Goal: Information Seeking & Learning: Check status

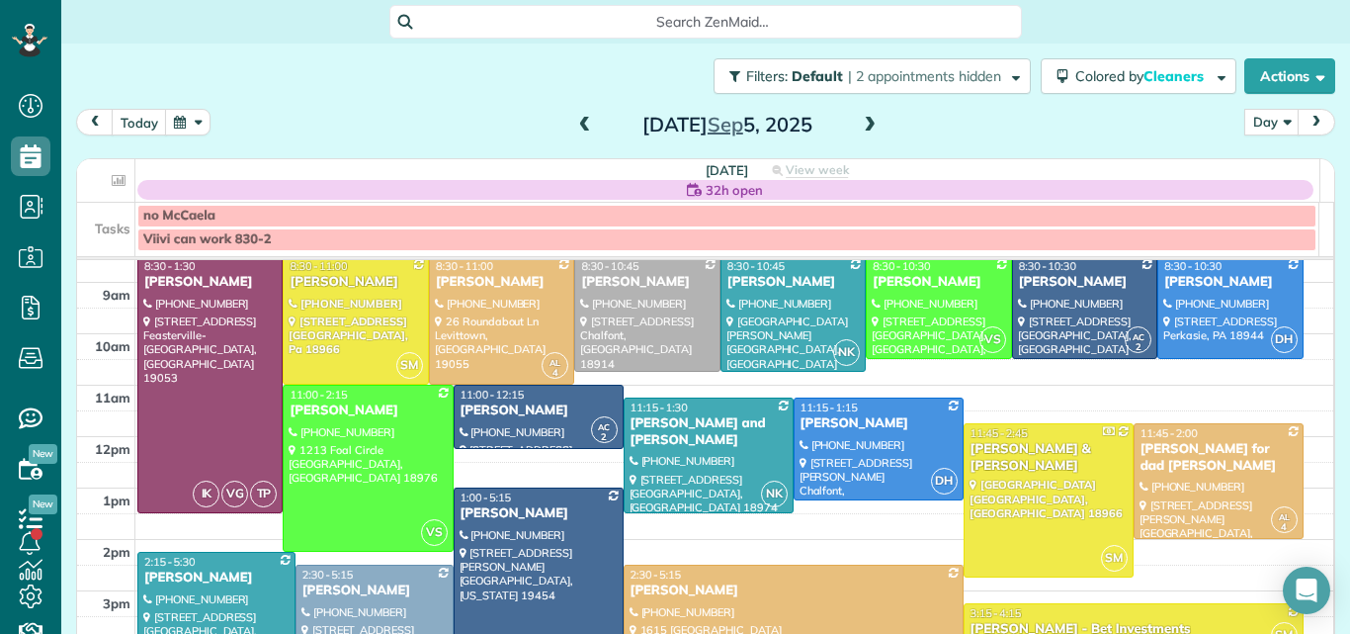
scroll to position [41, 0]
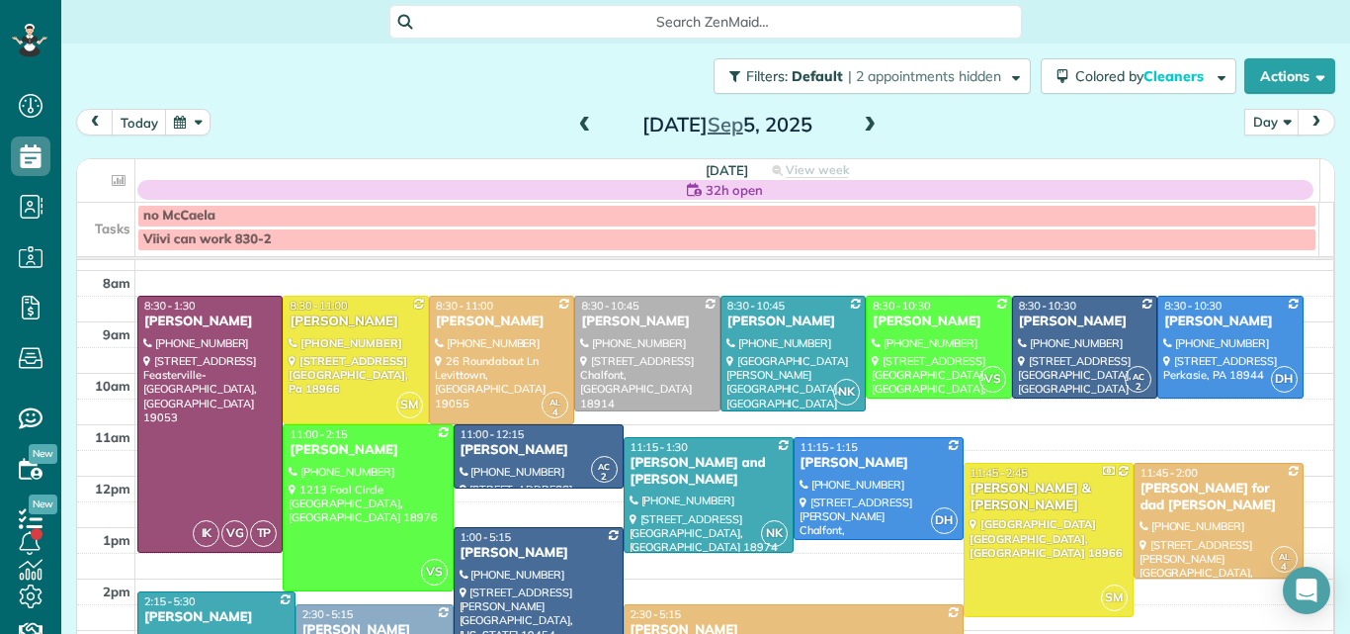
click at [574, 119] on span at bounding box center [585, 126] width 22 height 18
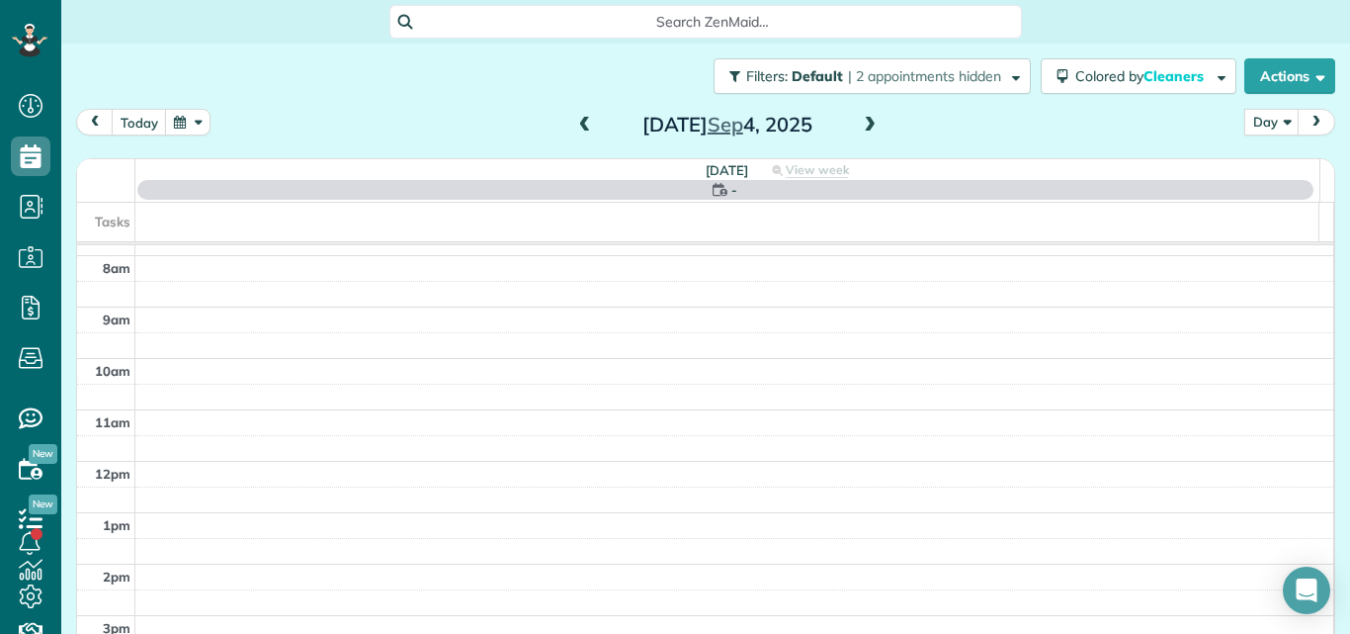
scroll to position [0, 0]
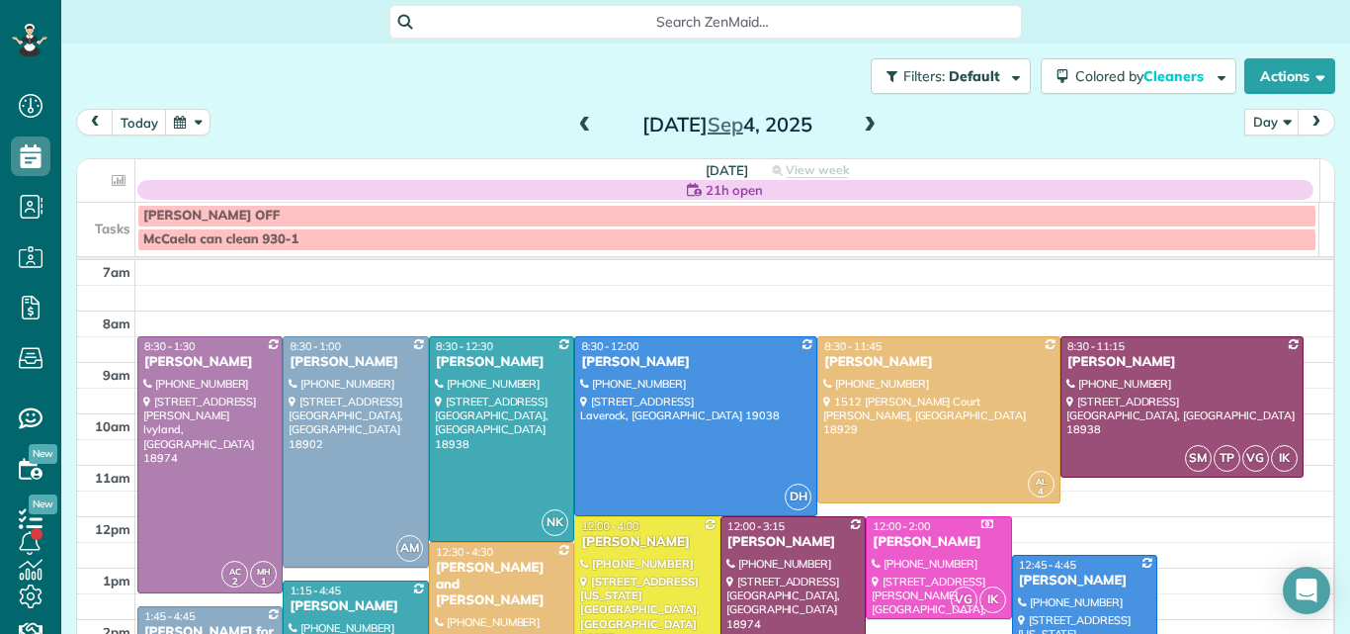
click at [865, 128] on span at bounding box center [870, 126] width 22 height 18
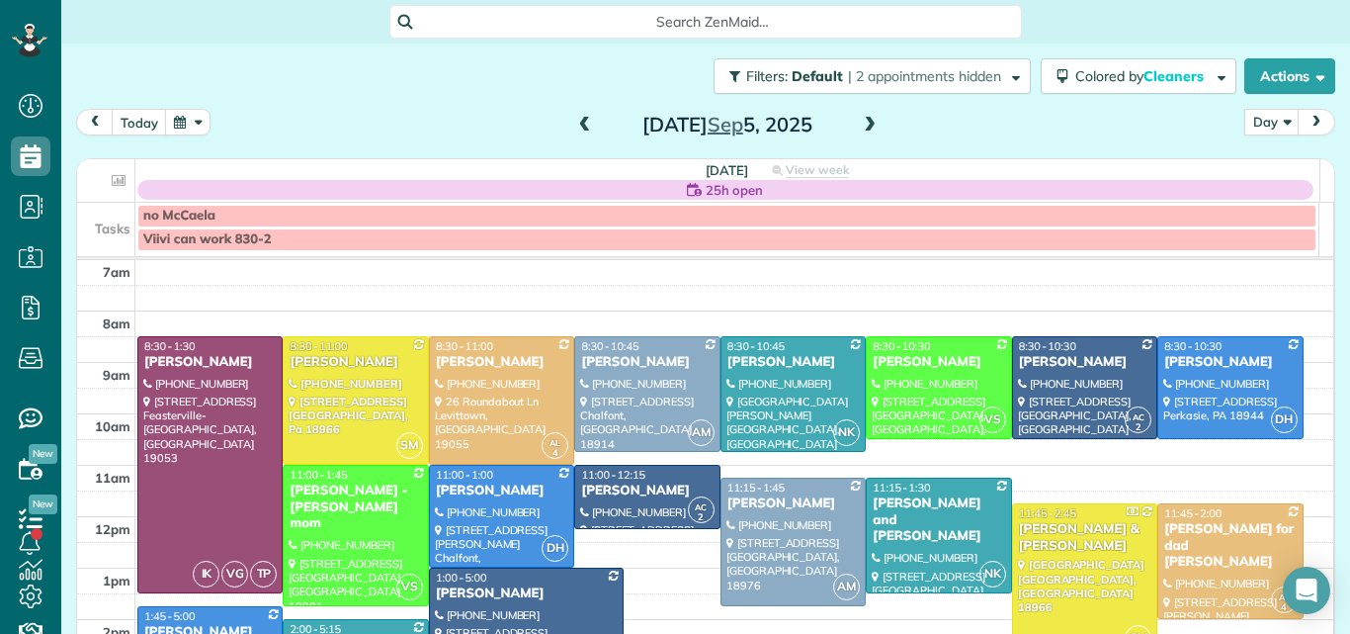
click at [574, 131] on span at bounding box center [585, 126] width 22 height 18
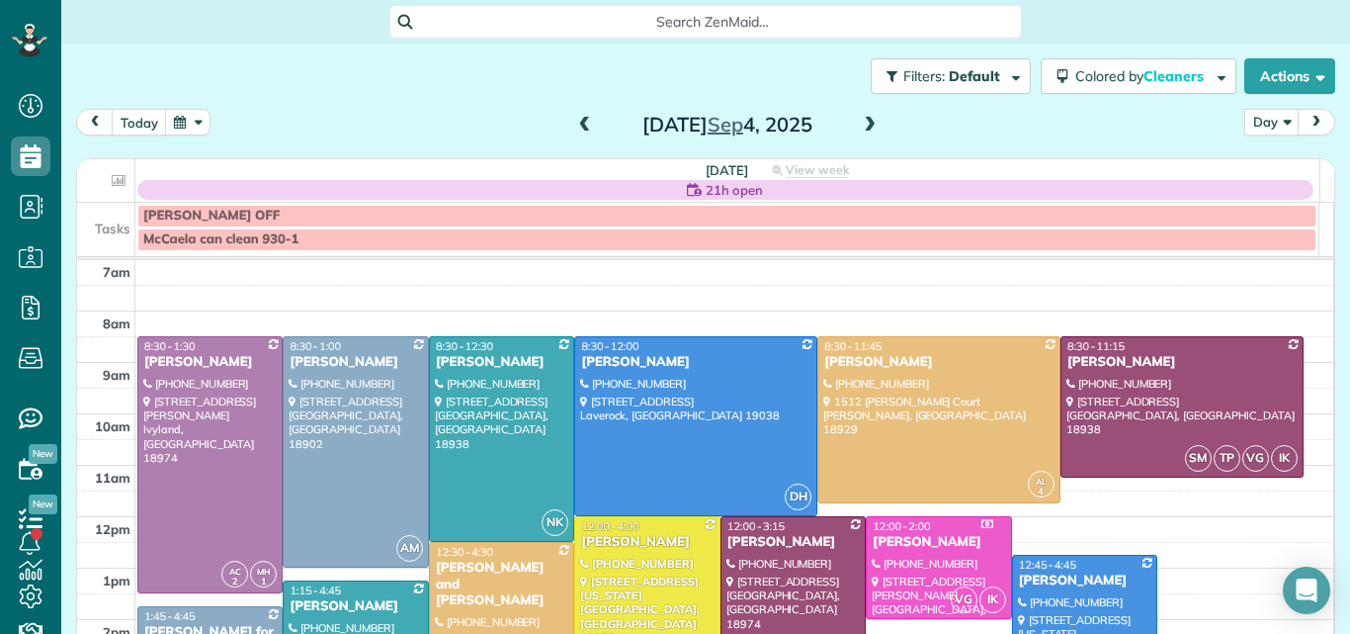
click at [861, 124] on span at bounding box center [870, 126] width 22 height 18
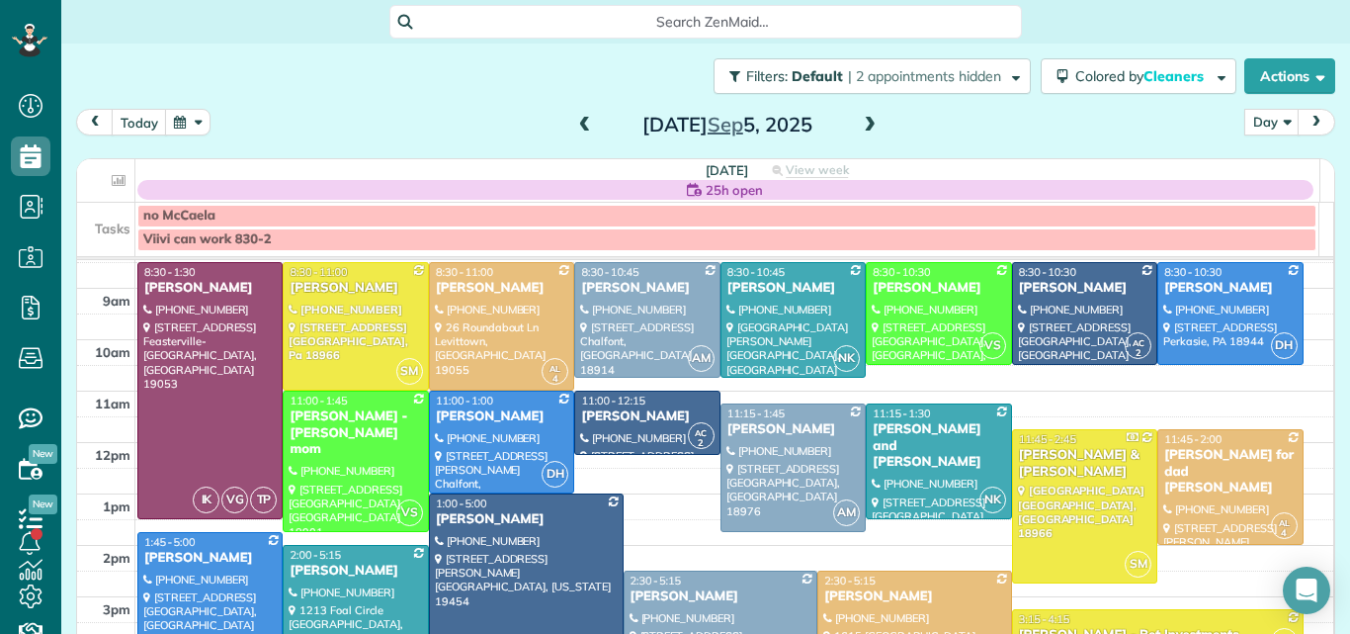
scroll to position [100, 0]
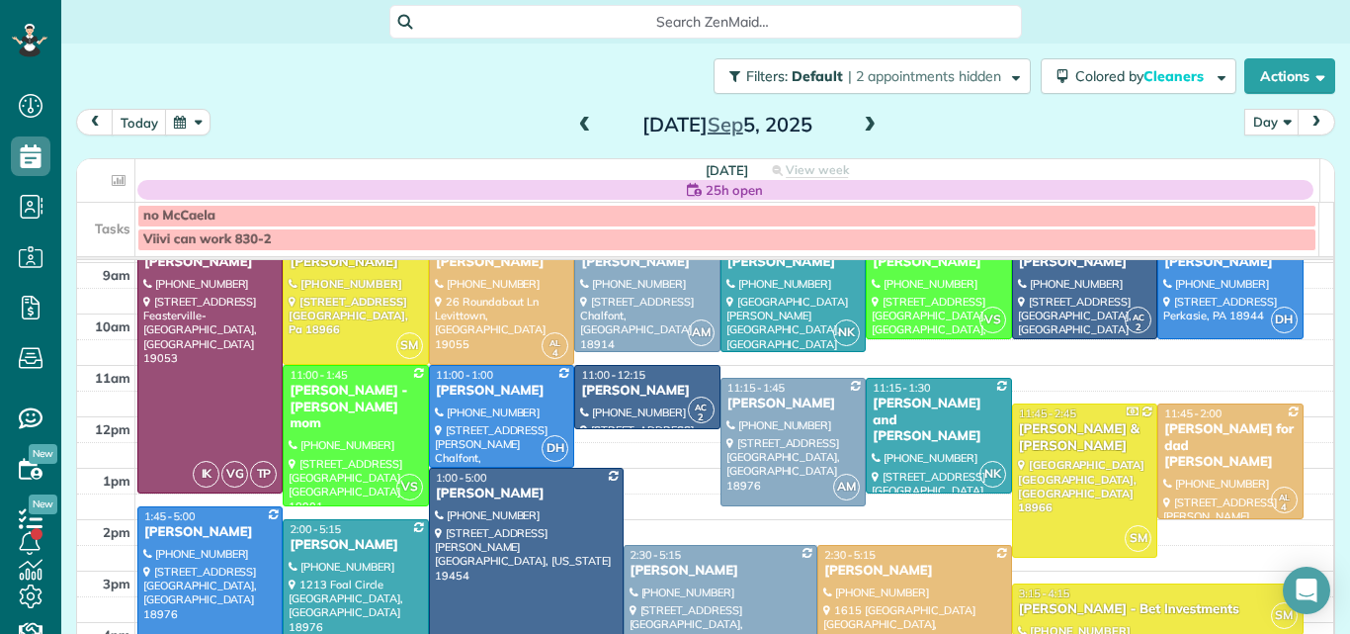
click at [859, 126] on span at bounding box center [870, 126] width 22 height 18
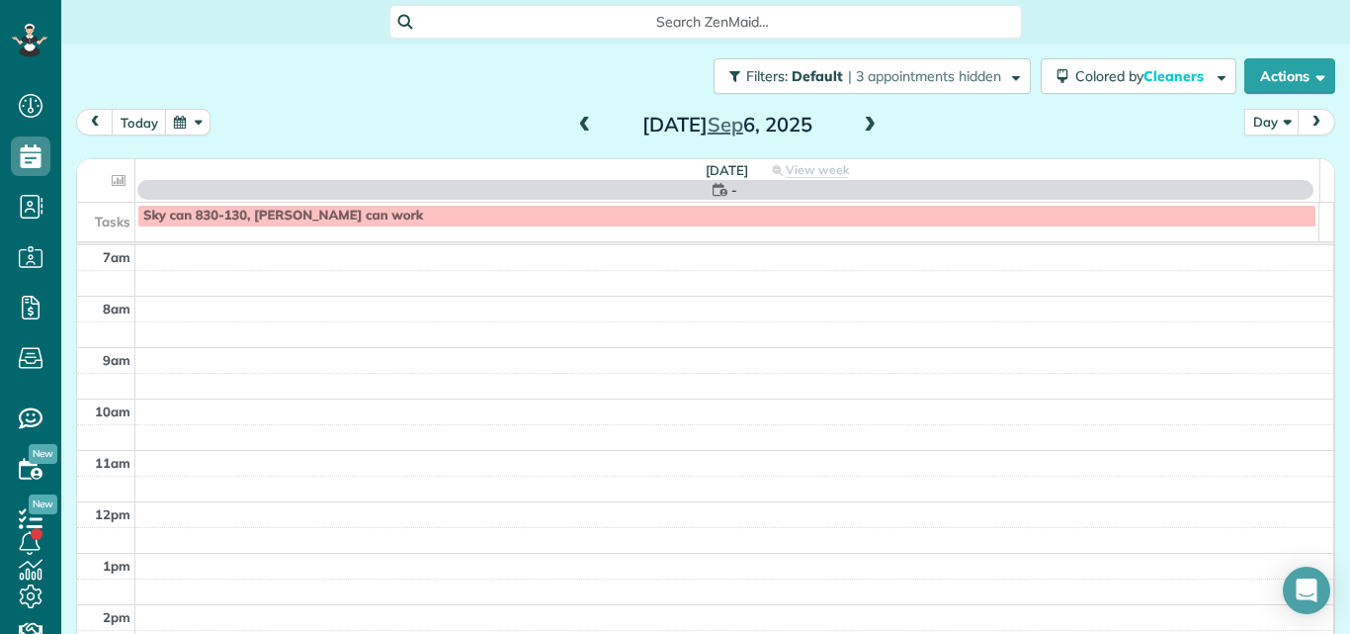
click at [859, 126] on span at bounding box center [870, 126] width 22 height 18
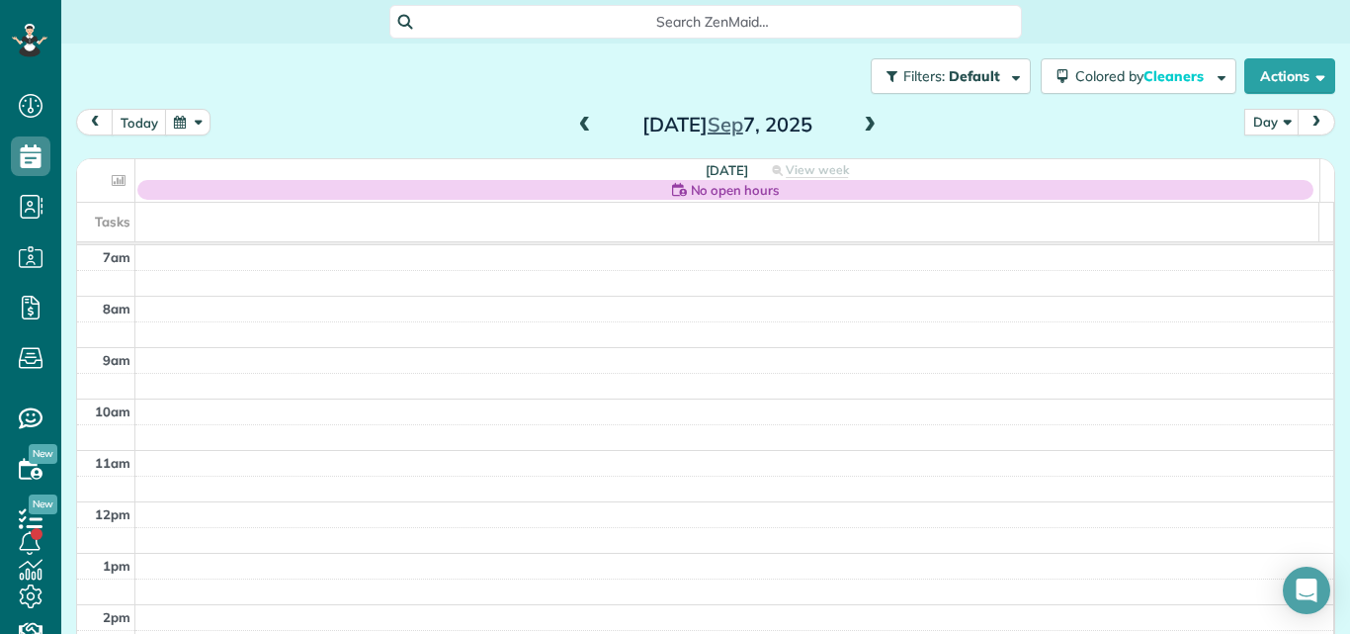
click at [859, 126] on span at bounding box center [870, 126] width 22 height 18
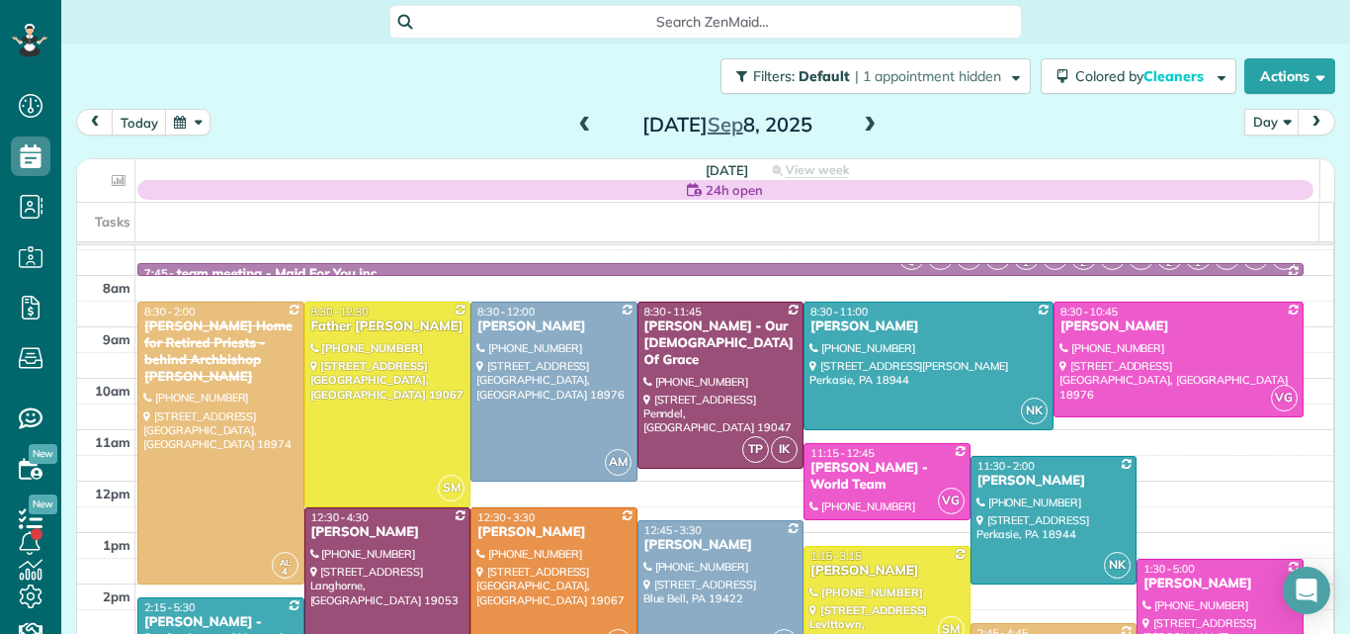
scroll to position [4, 0]
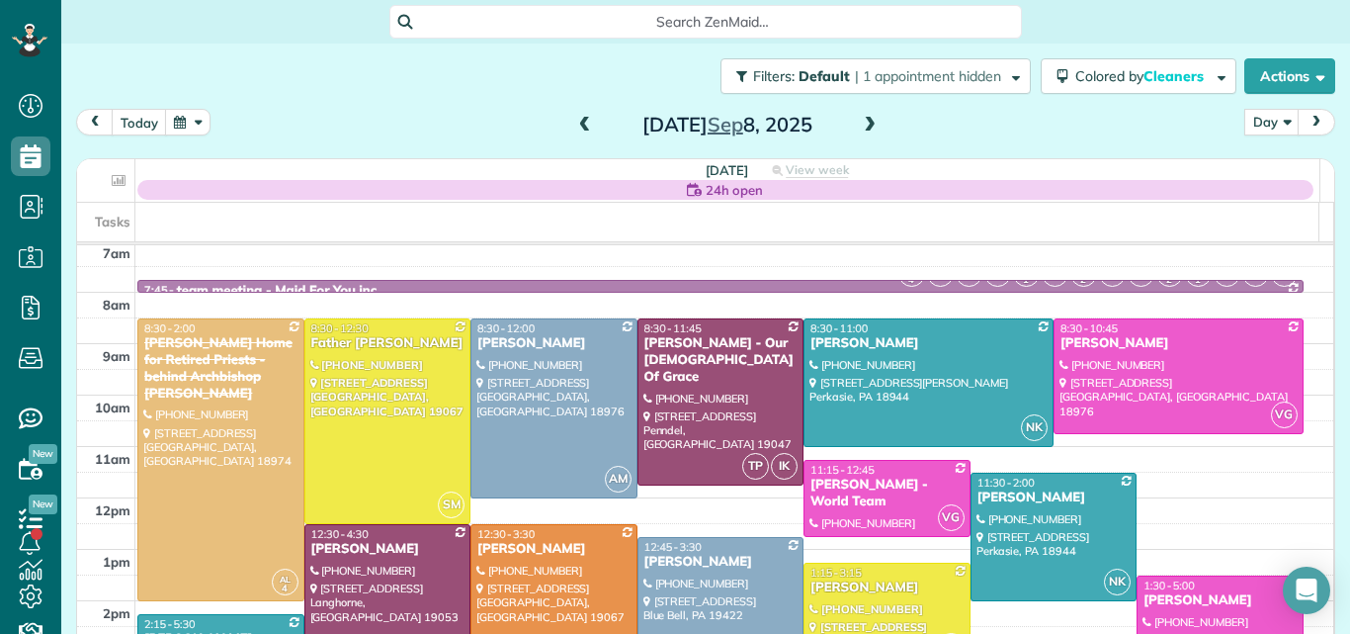
click at [863, 123] on span at bounding box center [870, 126] width 22 height 18
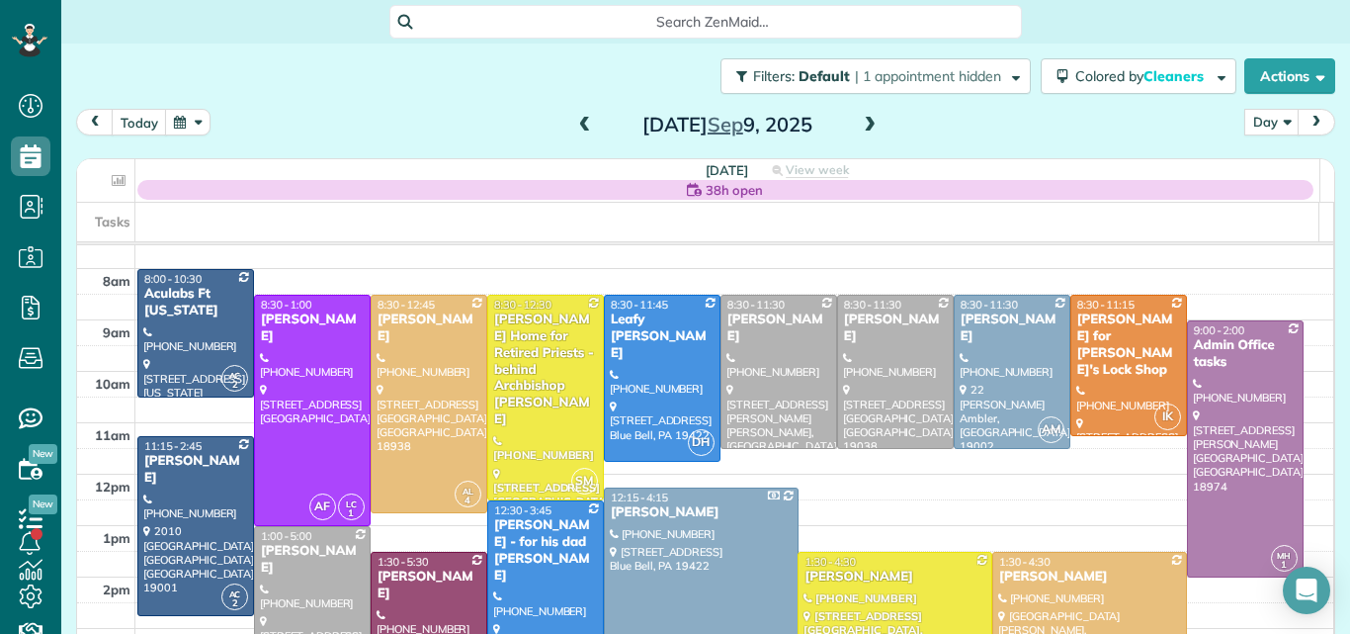
scroll to position [19, 0]
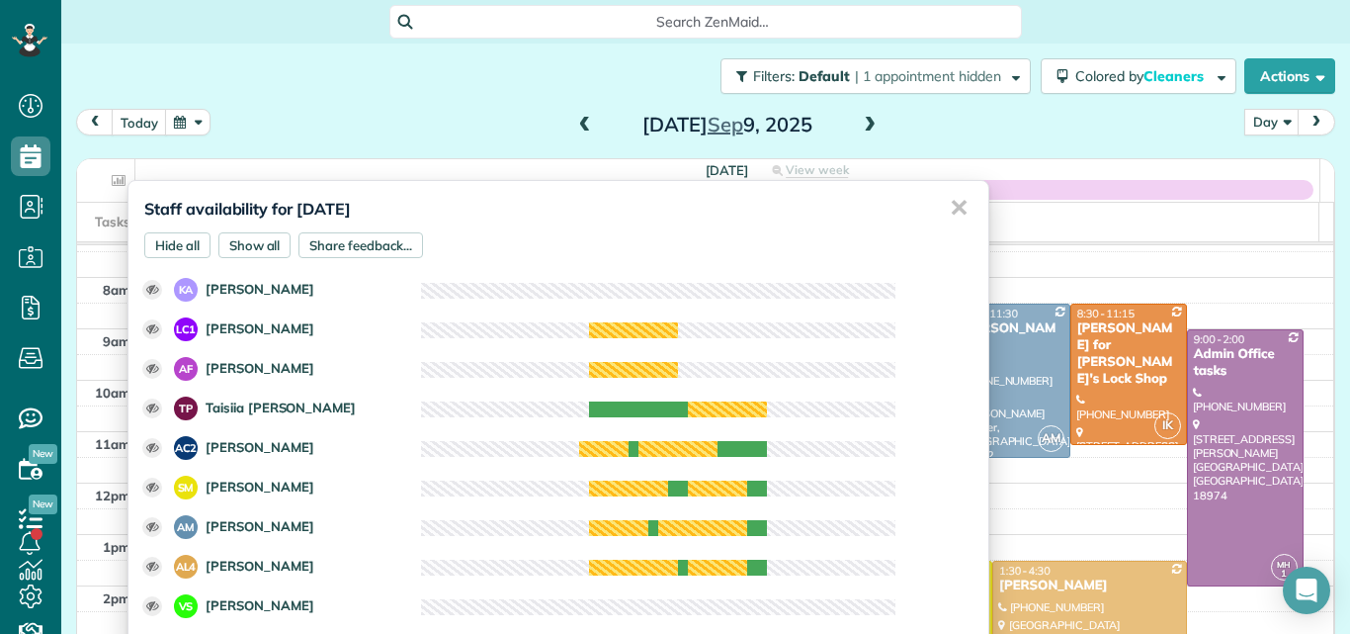
click at [939, 202] on div "✕" at bounding box center [959, 208] width 40 height 54
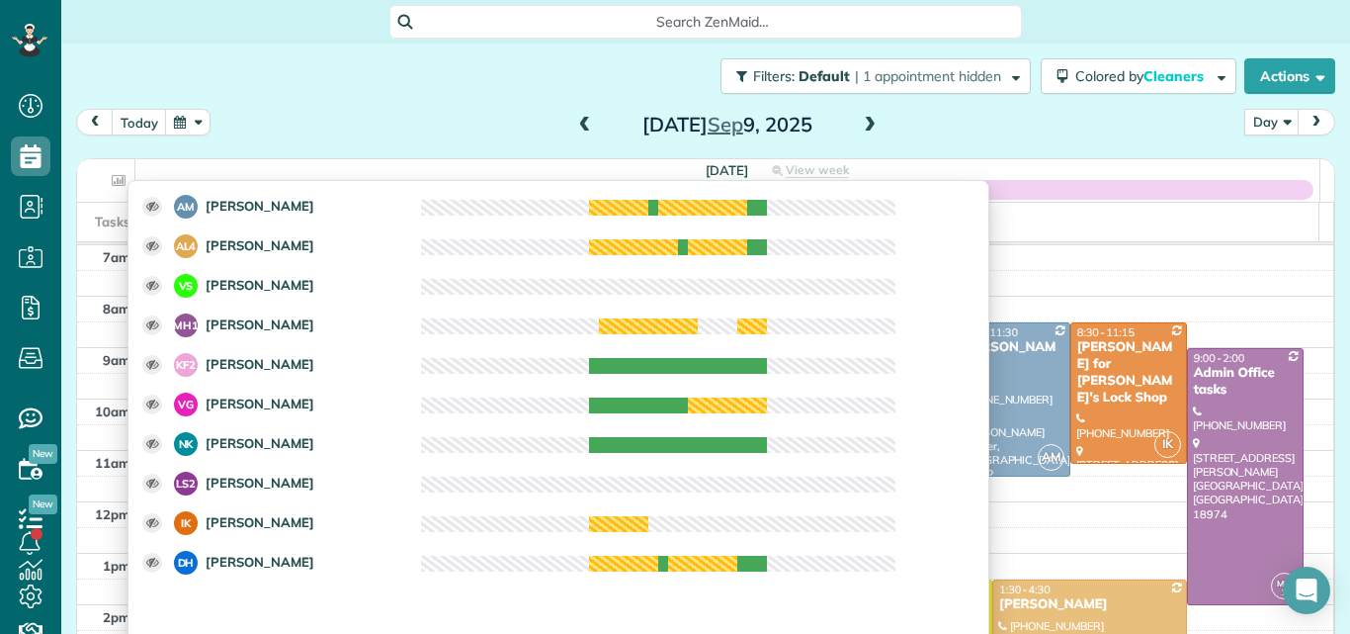
scroll to position [360, 0]
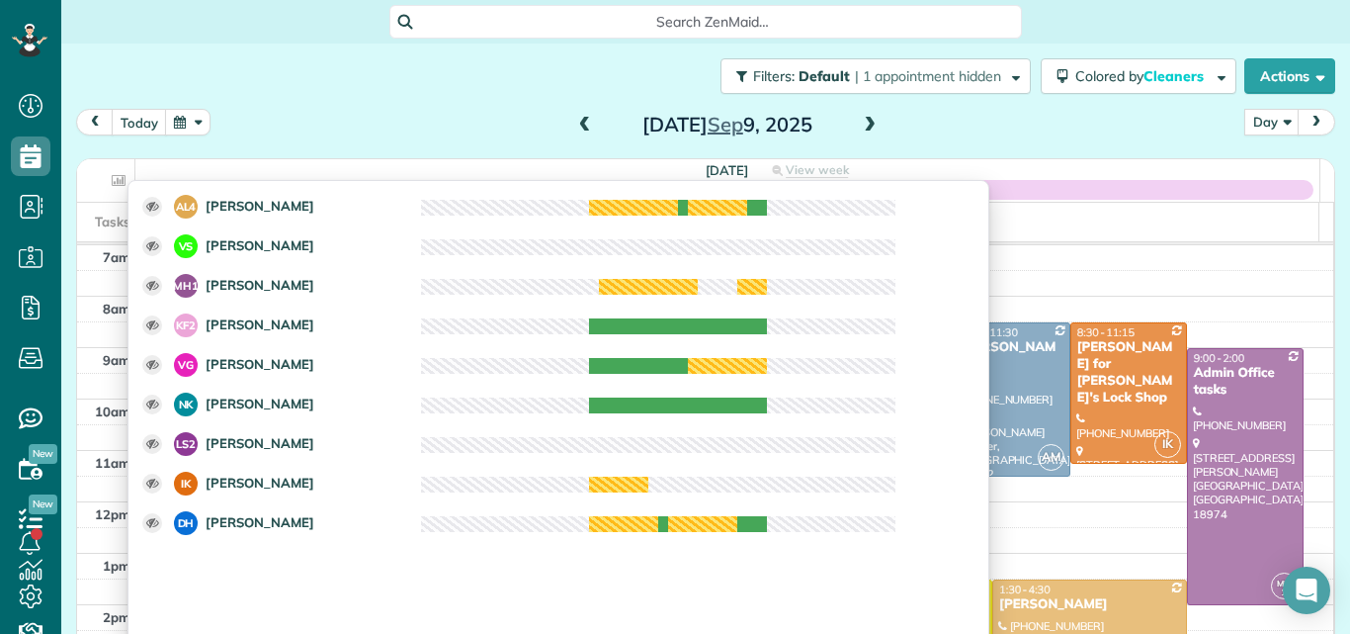
click at [1010, 128] on div "today Day Day Week Month Tuesday Sep 9, 2025" at bounding box center [706, 127] width 1260 height 37
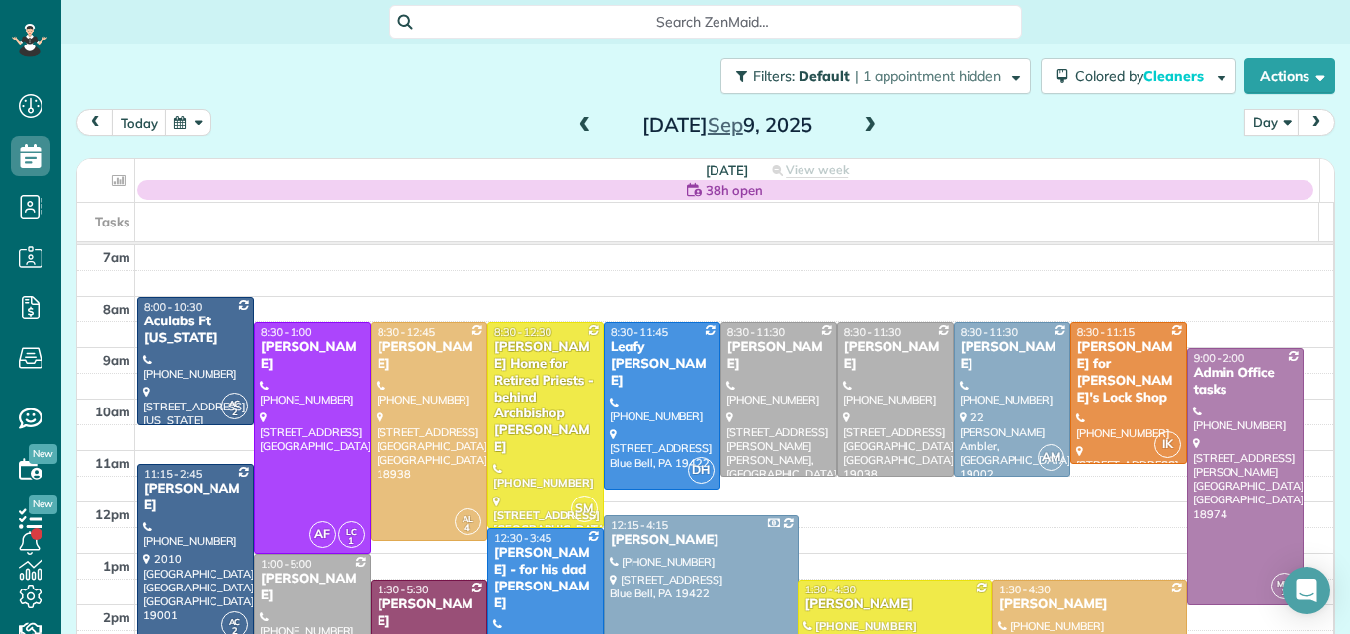
click at [580, 121] on span at bounding box center [585, 126] width 22 height 18
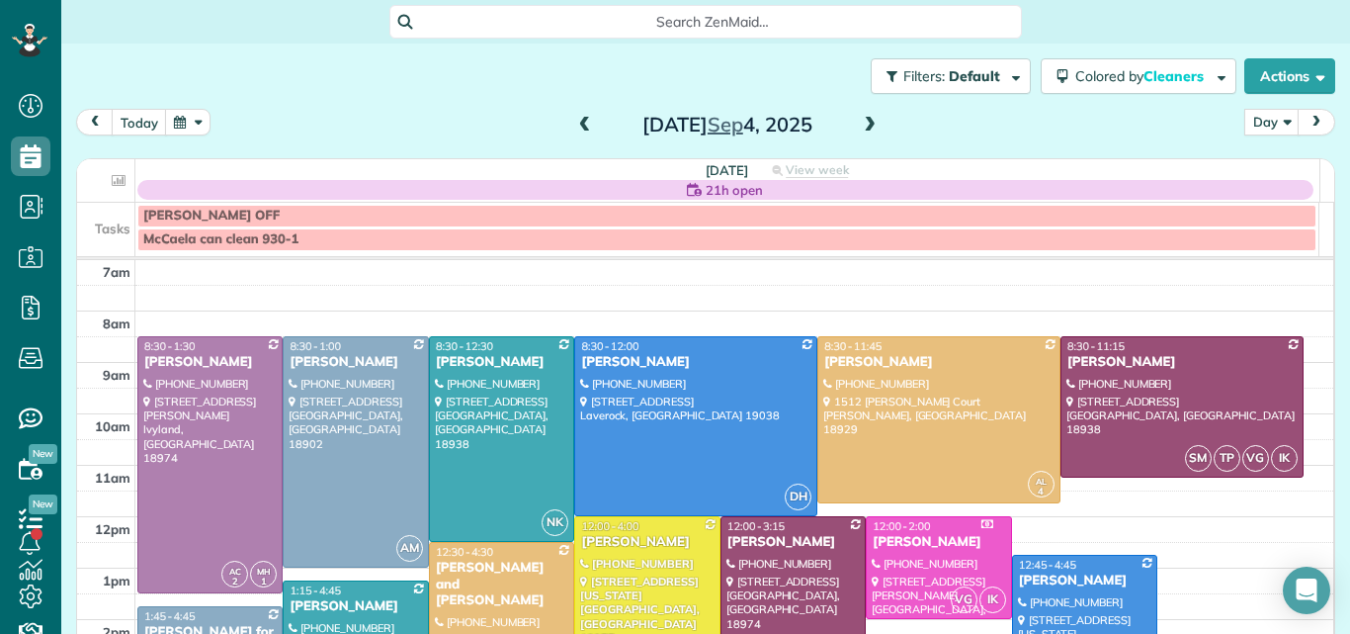
scroll to position [9, 9]
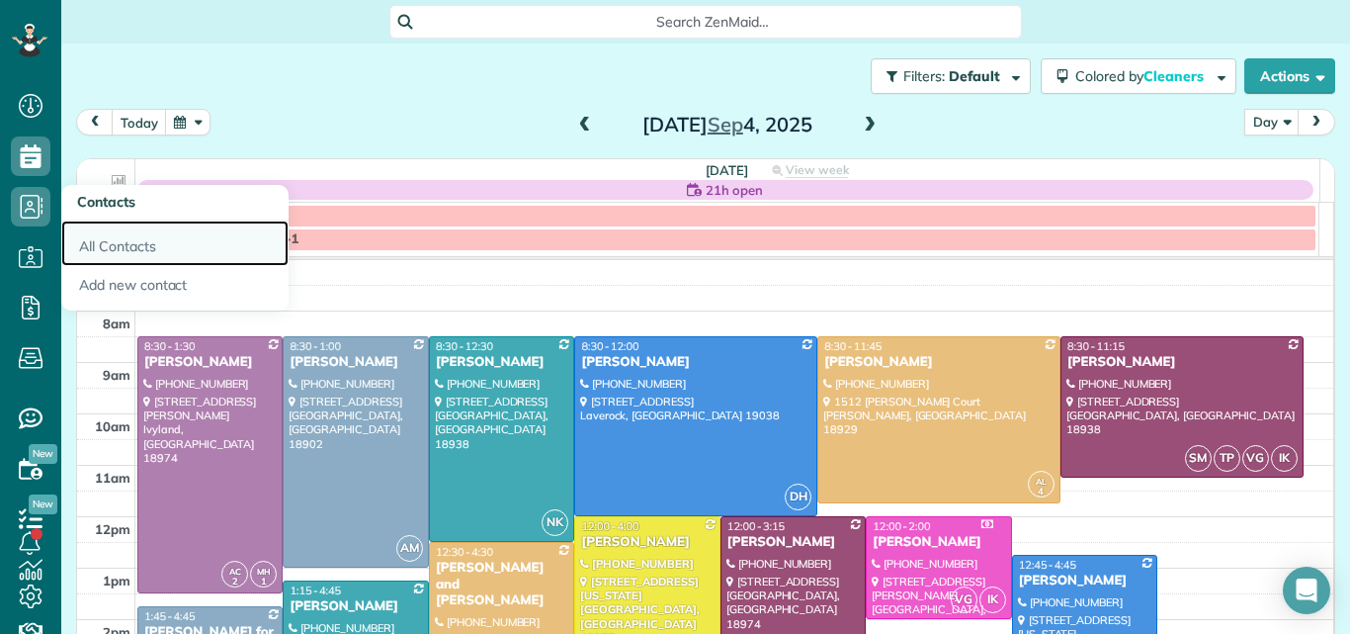
click at [101, 237] on link "All Contacts" at bounding box center [174, 242] width 227 height 45
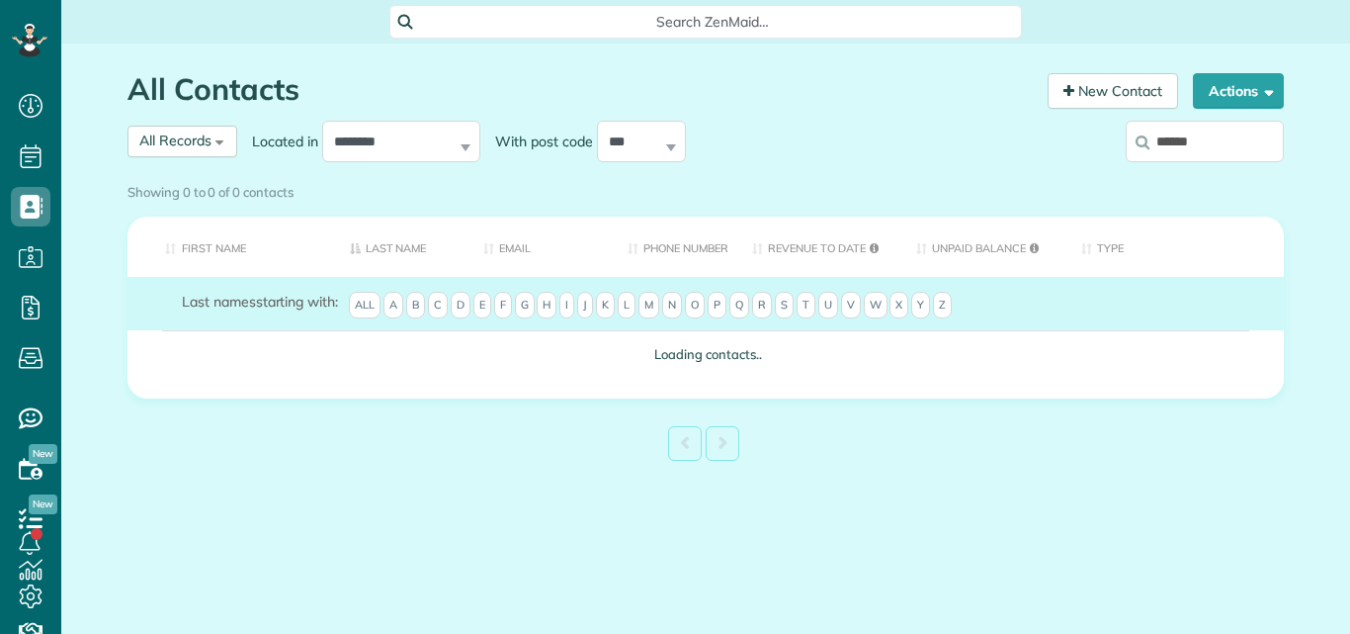
scroll to position [9, 9]
type input "******"
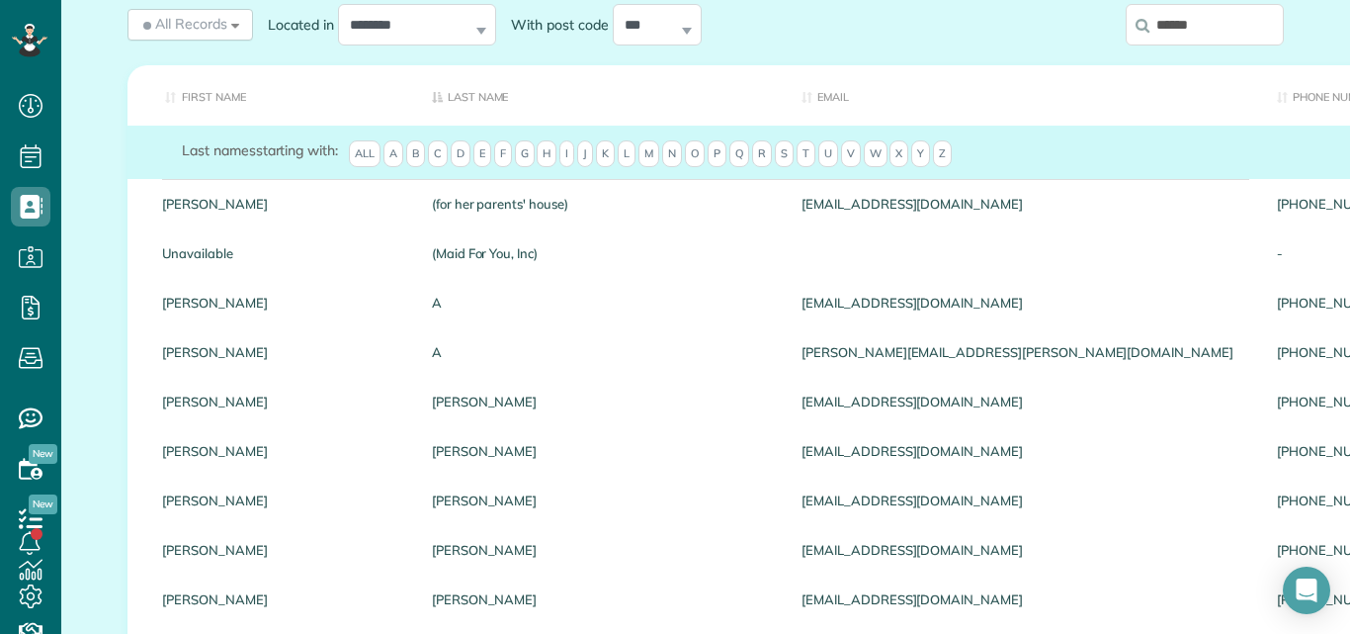
scroll to position [0, 0]
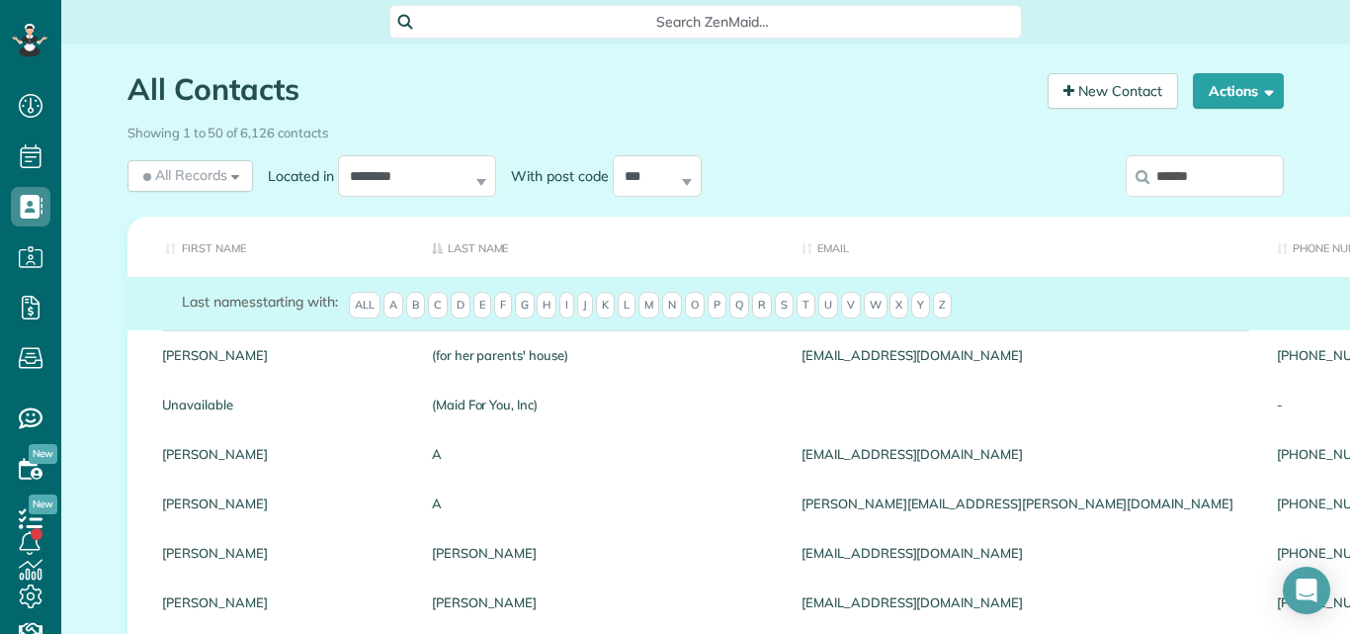
click at [1218, 169] on input "******" at bounding box center [1205, 176] width 158 height 42
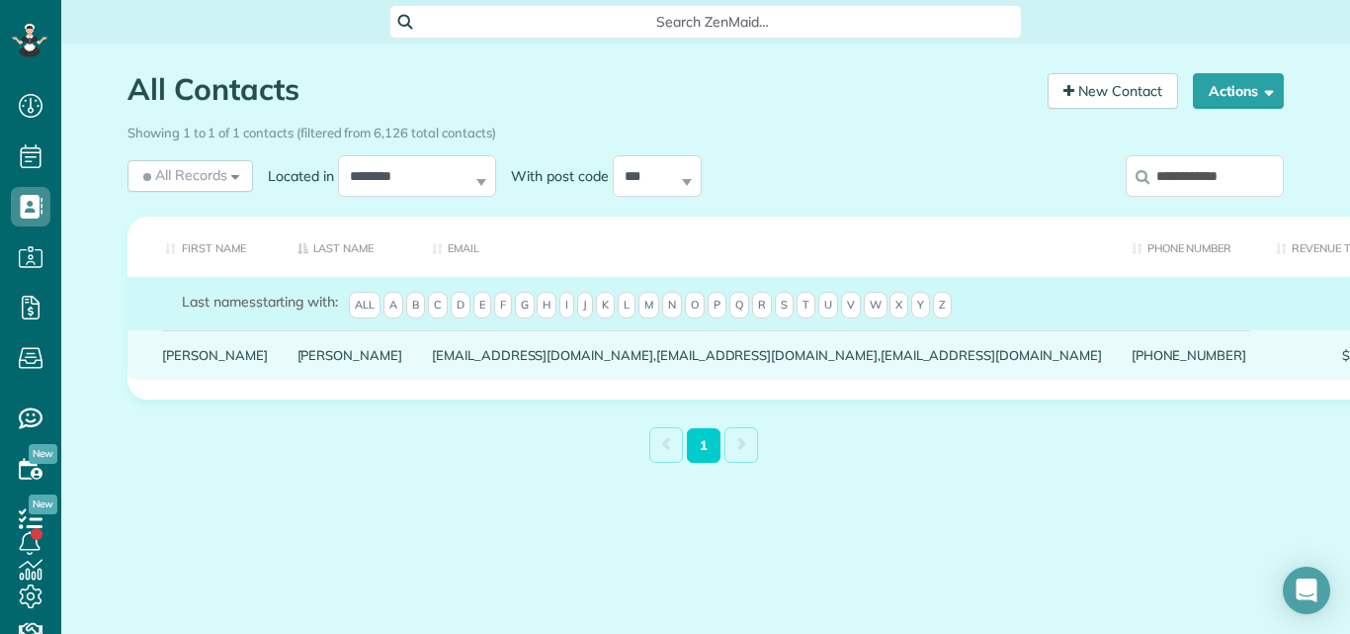
type input "**********"
click at [182, 362] on link "Robert" at bounding box center [215, 355] width 106 height 14
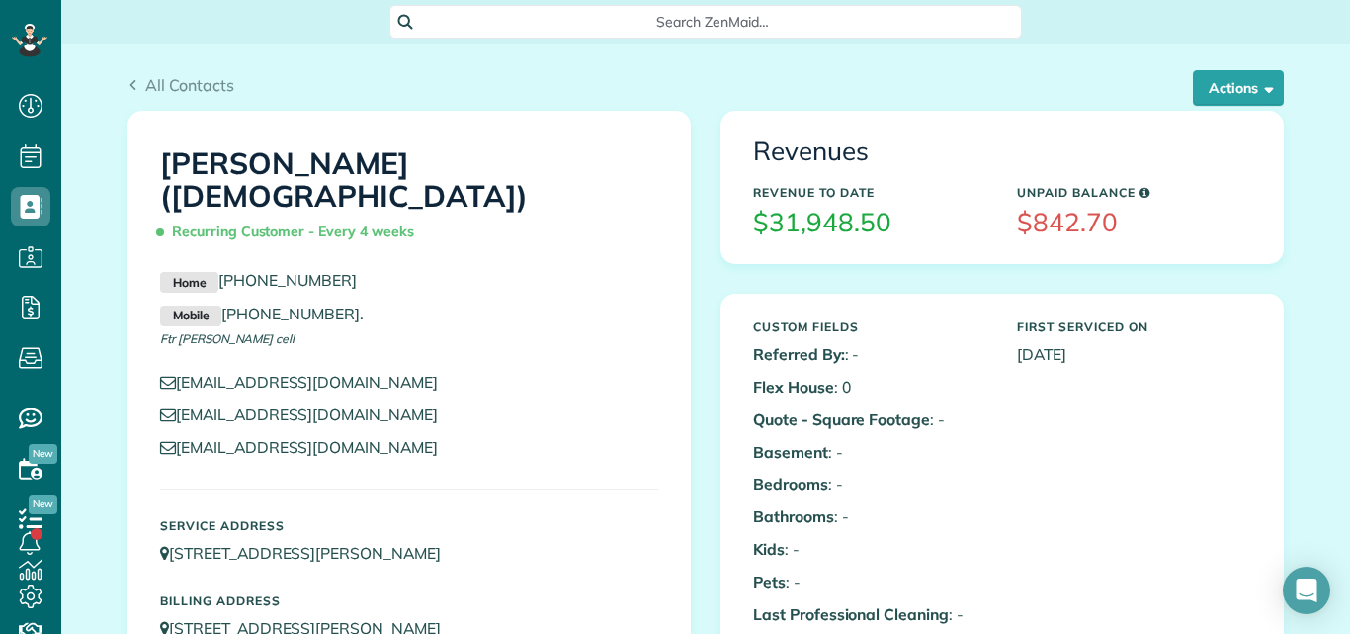
scroll to position [9, 9]
click at [1211, 81] on button "Actions" at bounding box center [1238, 88] width 91 height 36
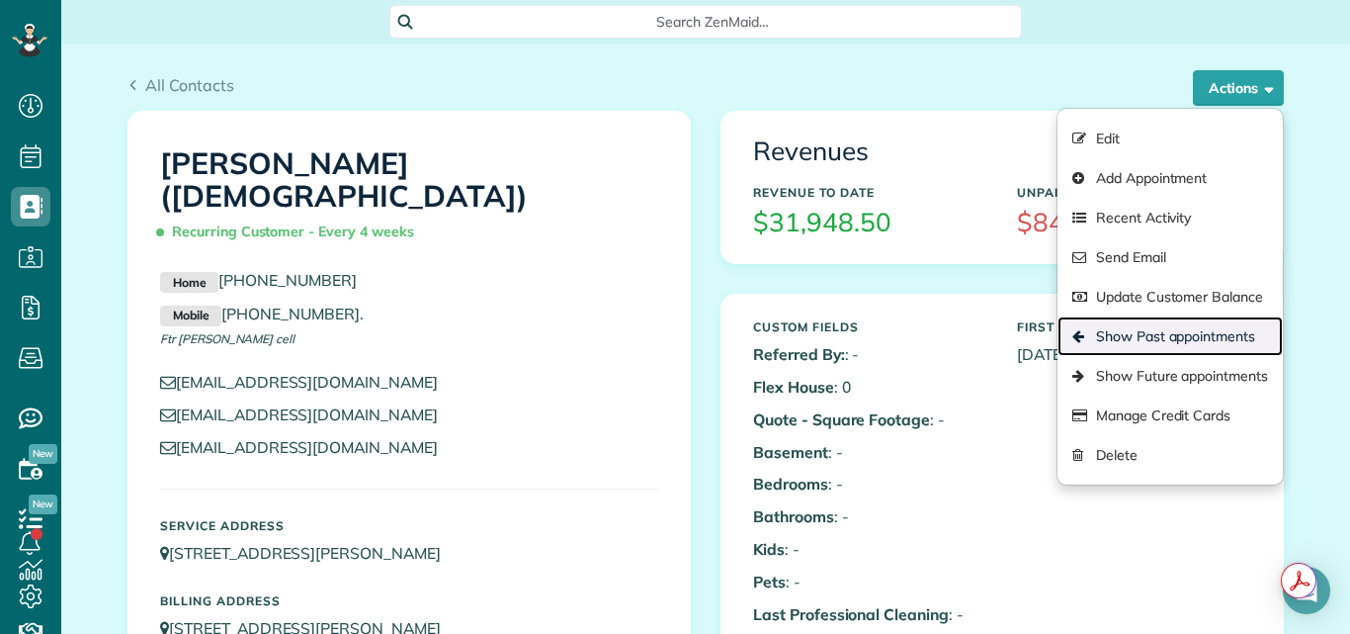
click at [1114, 334] on link "Show Past appointments" at bounding box center [1170, 336] width 225 height 40
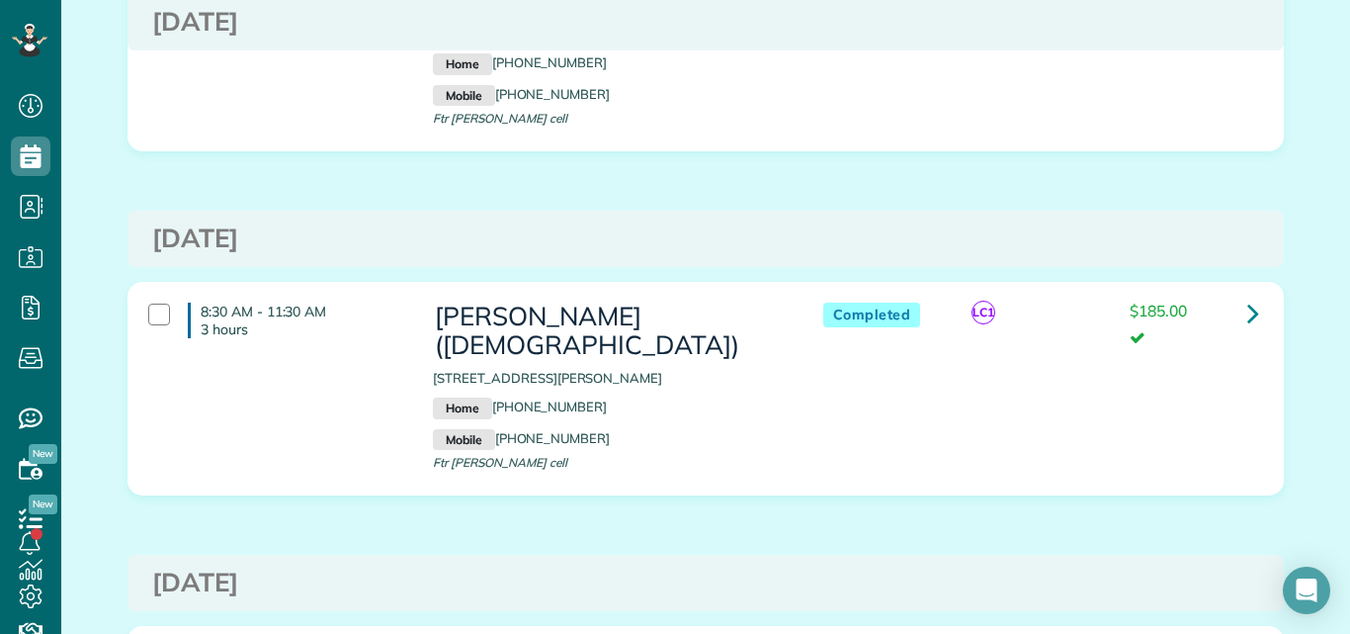
scroll to position [9523, 0]
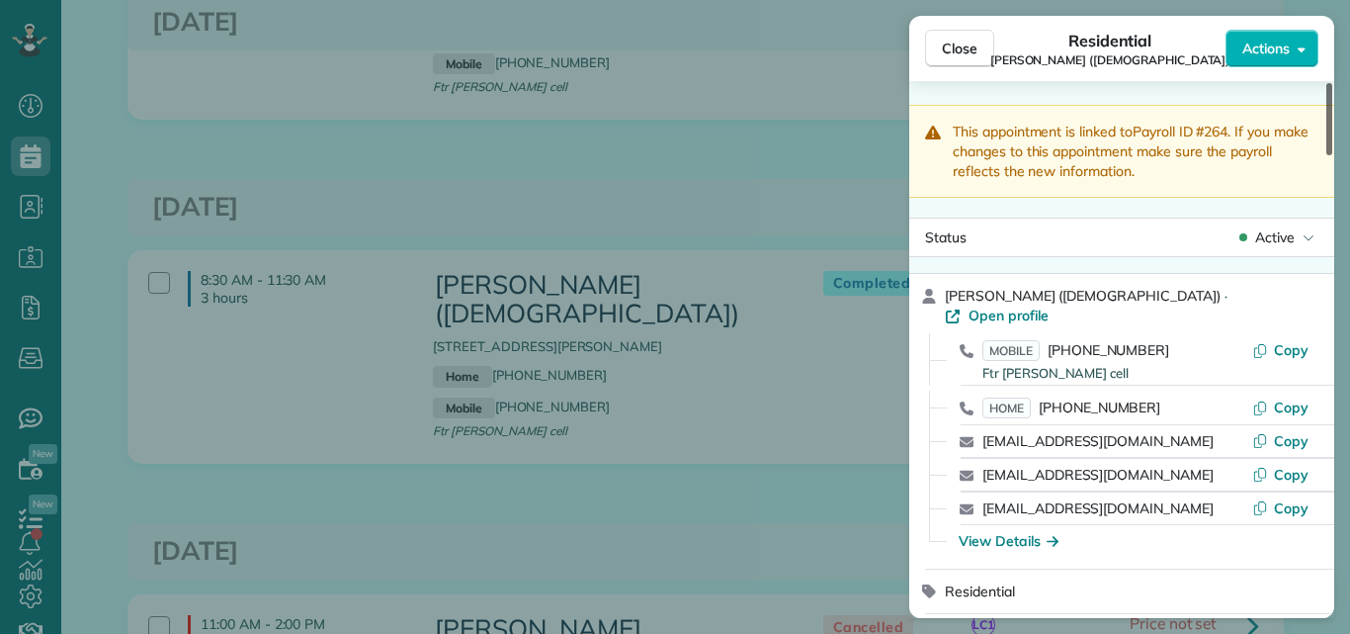
drag, startPoint x: 1327, startPoint y: 111, endPoint x: 1332, endPoint y: 75, distance: 35.9
click at [1332, 83] on div at bounding box center [1330, 119] width 6 height 72
click at [976, 42] on span "Close" at bounding box center [960, 49] width 36 height 20
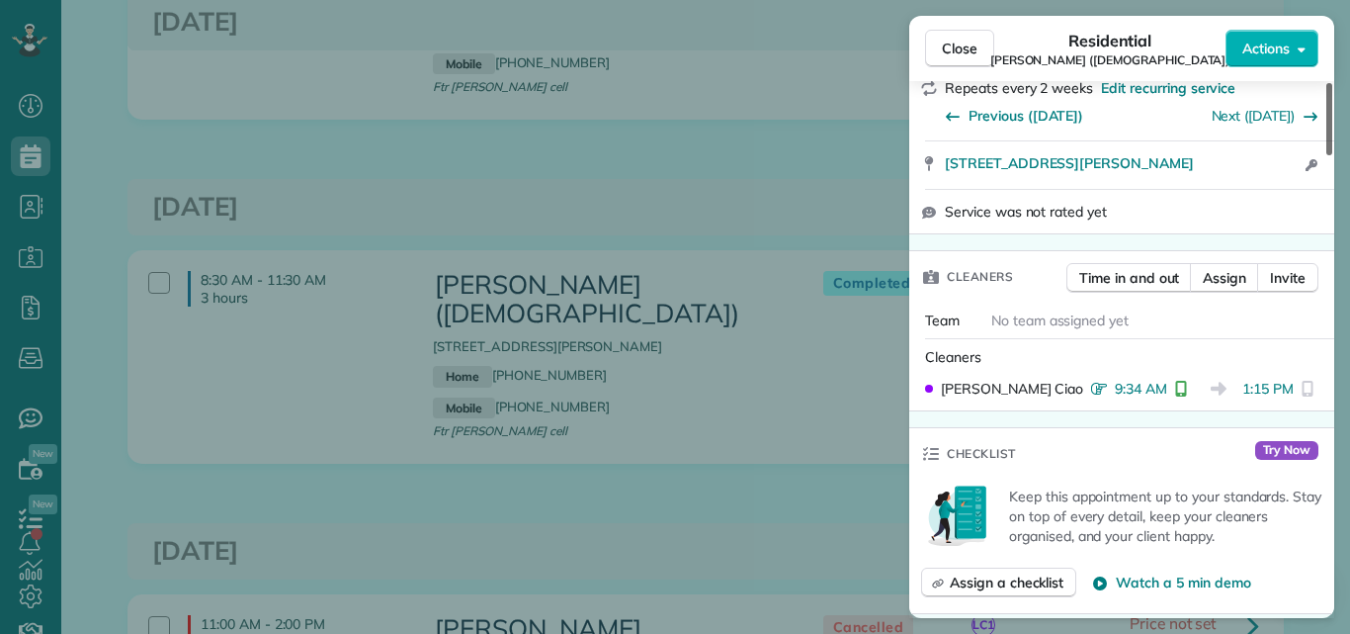
scroll to position [646, 0]
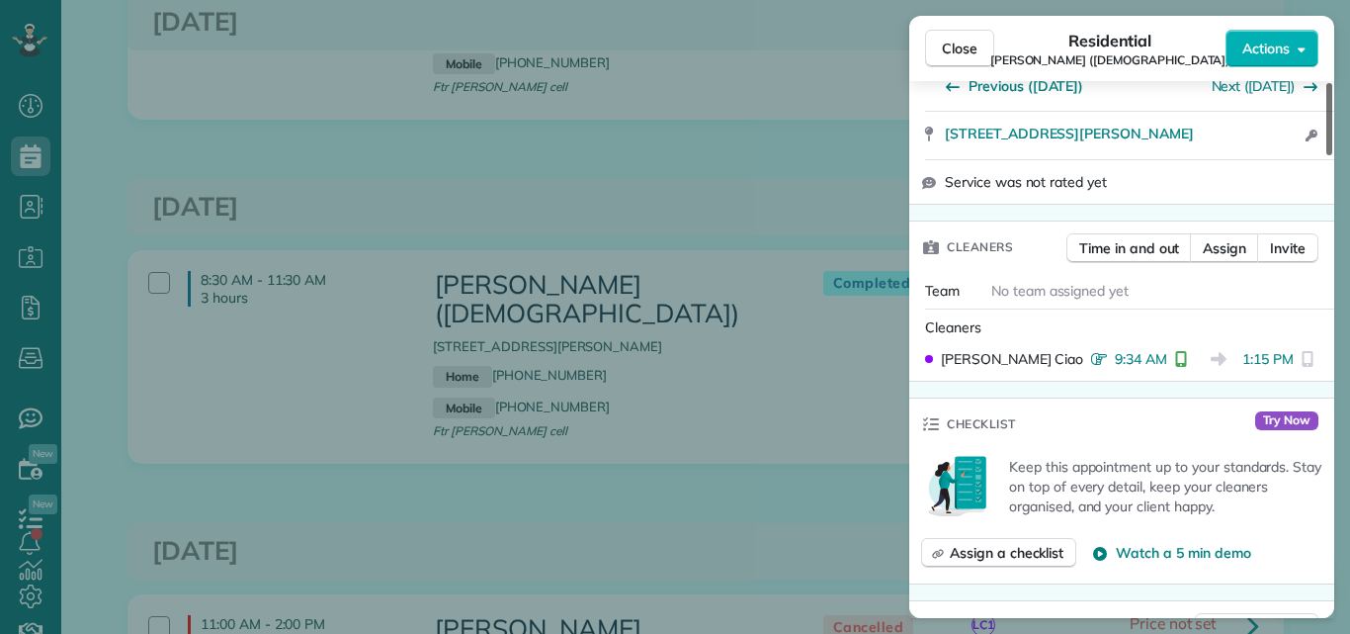
drag, startPoint x: 1327, startPoint y: 131, endPoint x: 1314, endPoint y: 218, distance: 87.9
click at [1327, 155] on div at bounding box center [1330, 119] width 6 height 72
click at [959, 47] on span "Close" at bounding box center [960, 49] width 36 height 20
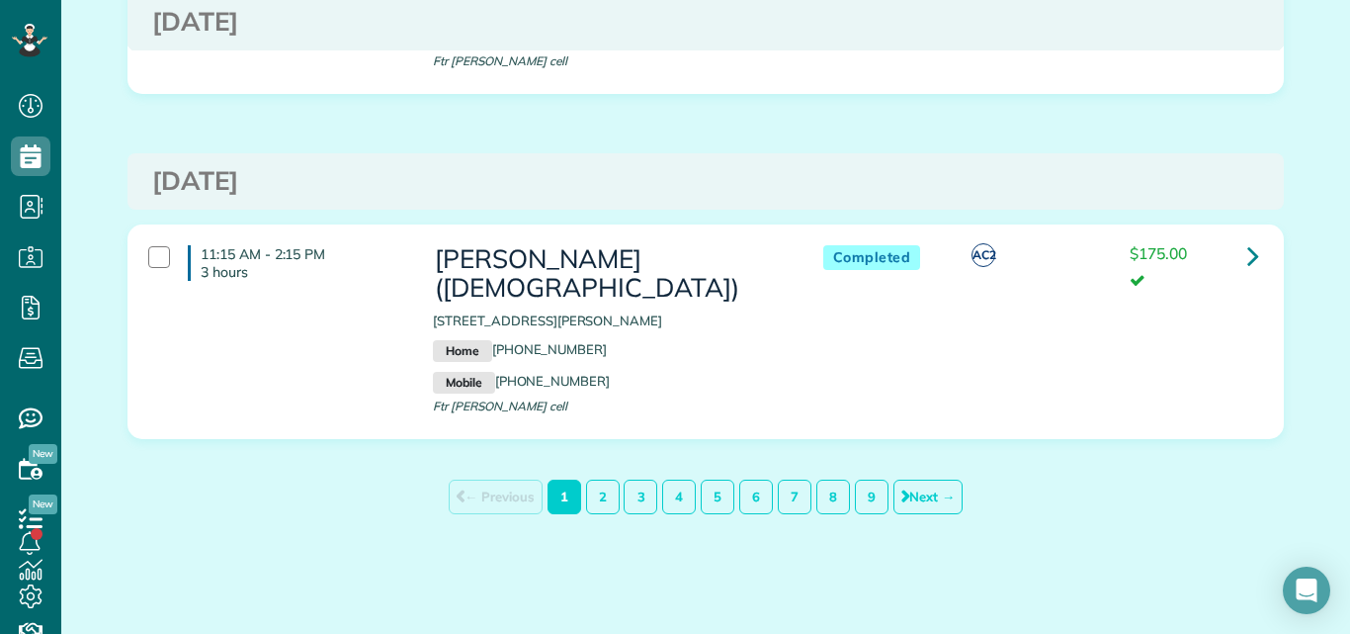
scroll to position [18086, 0]
click at [592, 489] on link "2" at bounding box center [603, 496] width 34 height 35
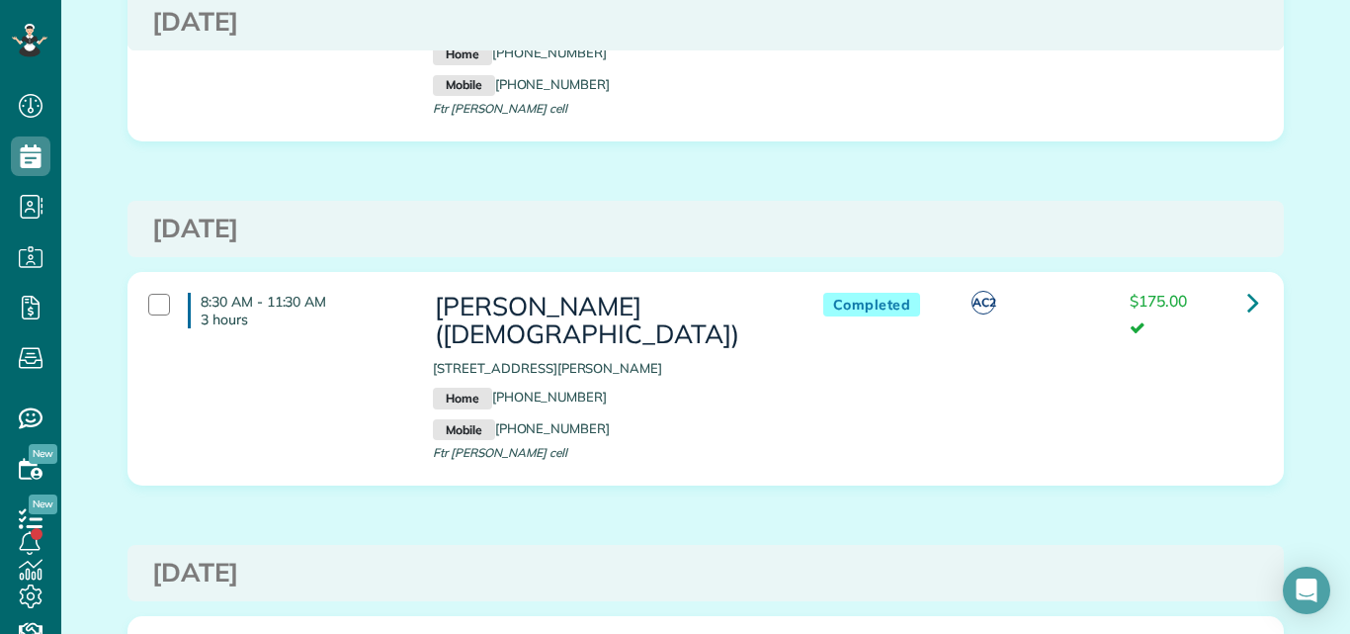
scroll to position [1648, 0]
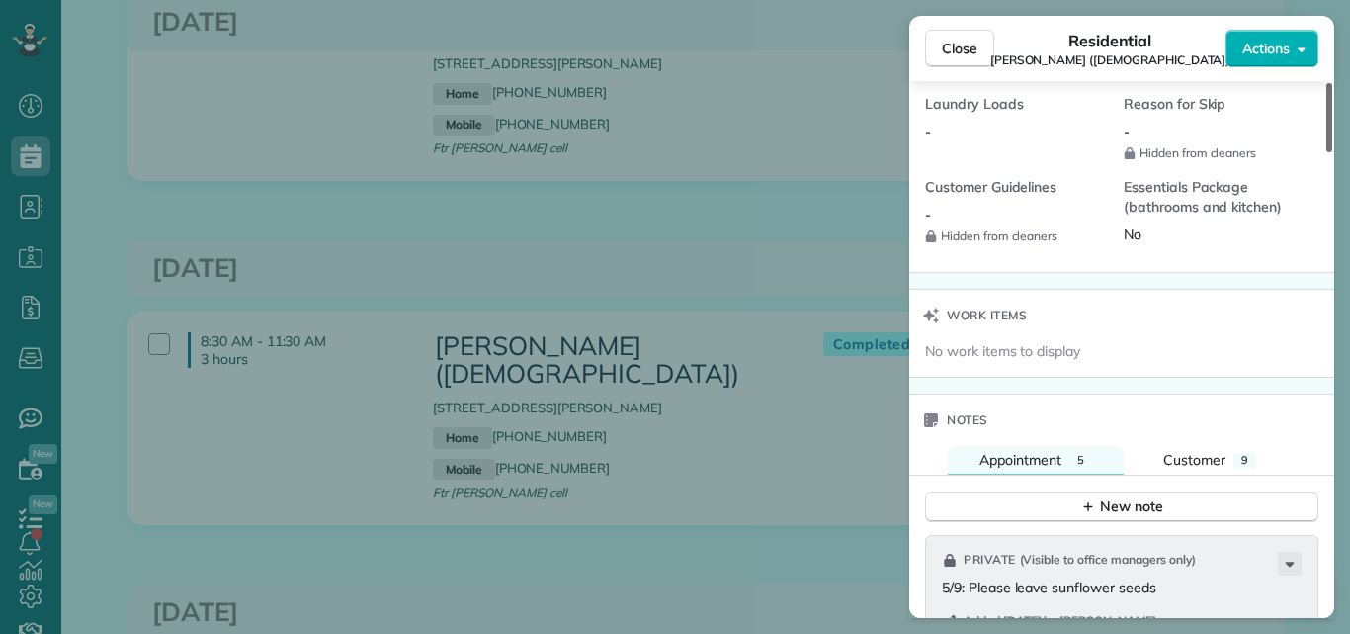
scroll to position [1992, 0]
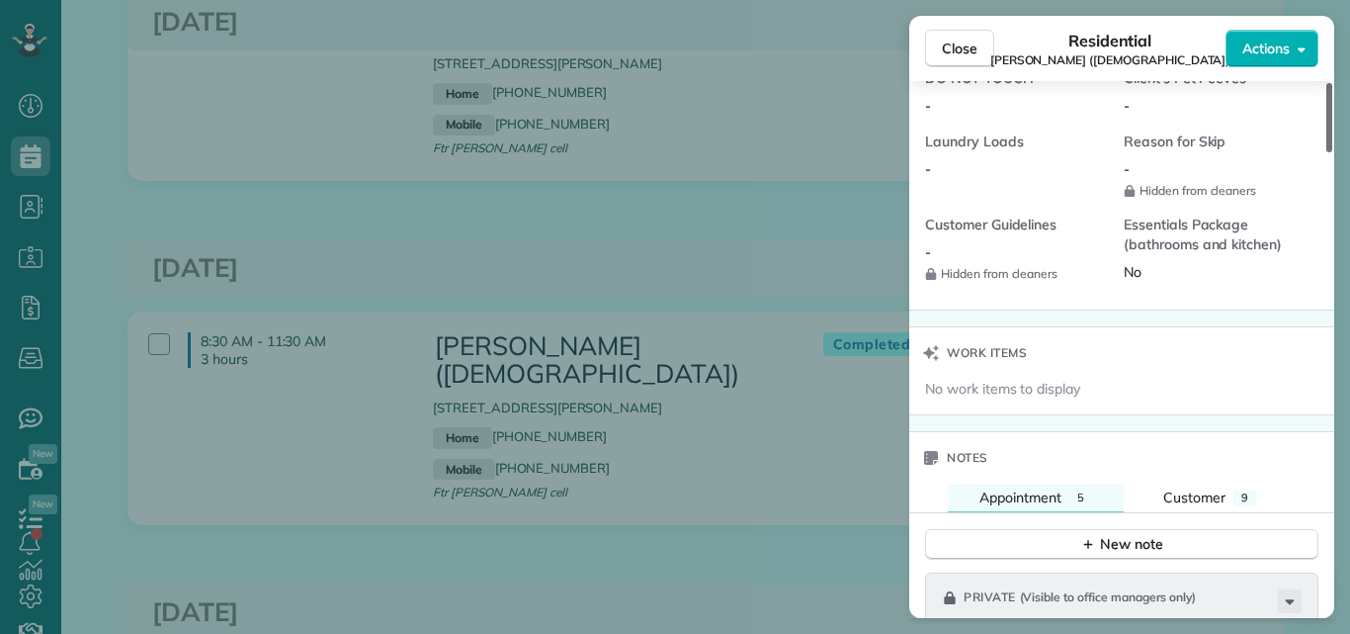
drag, startPoint x: 1329, startPoint y: 108, endPoint x: 1298, endPoint y: 365, distance: 258.9
click at [1327, 152] on div at bounding box center [1330, 117] width 6 height 69
click at [1012, 495] on span "Appointment" at bounding box center [1021, 497] width 82 height 18
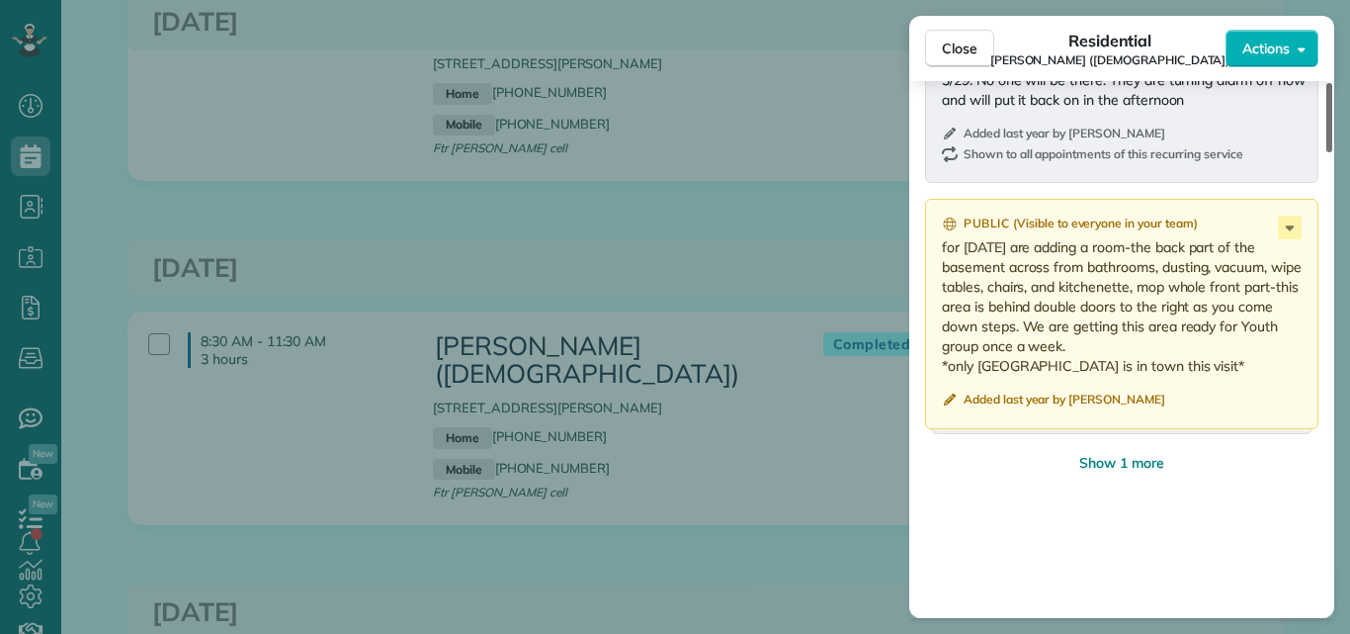
drag, startPoint x: 1327, startPoint y: 357, endPoint x: 1312, endPoint y: 481, distance: 125.4
click at [1327, 152] on div at bounding box center [1330, 117] width 6 height 69
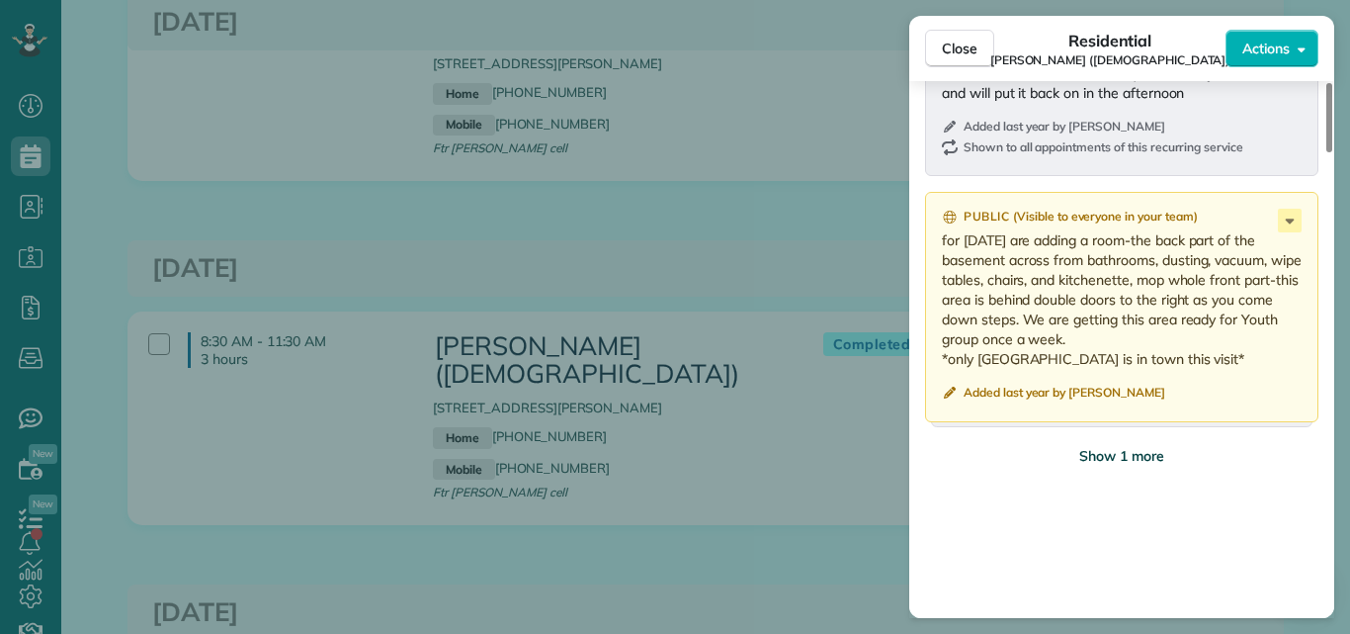
click at [1145, 451] on span "Show 1 more" at bounding box center [1122, 456] width 85 height 20
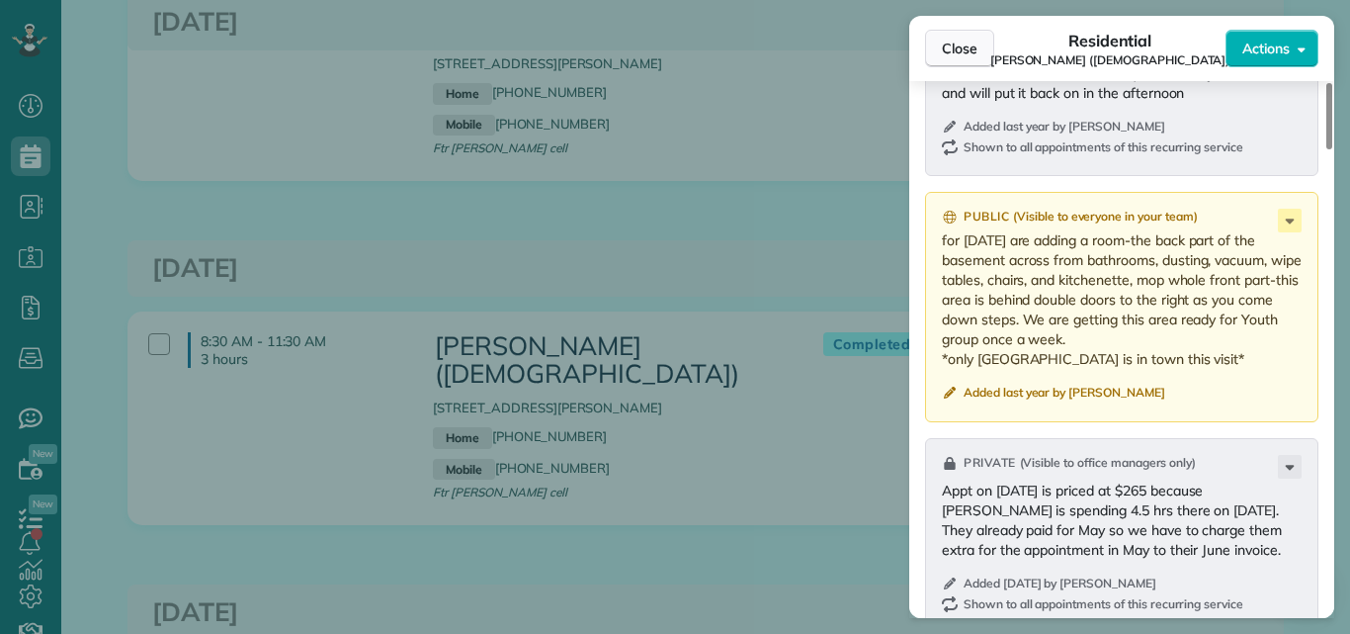
click at [960, 31] on button "Close" at bounding box center [959, 49] width 69 height 38
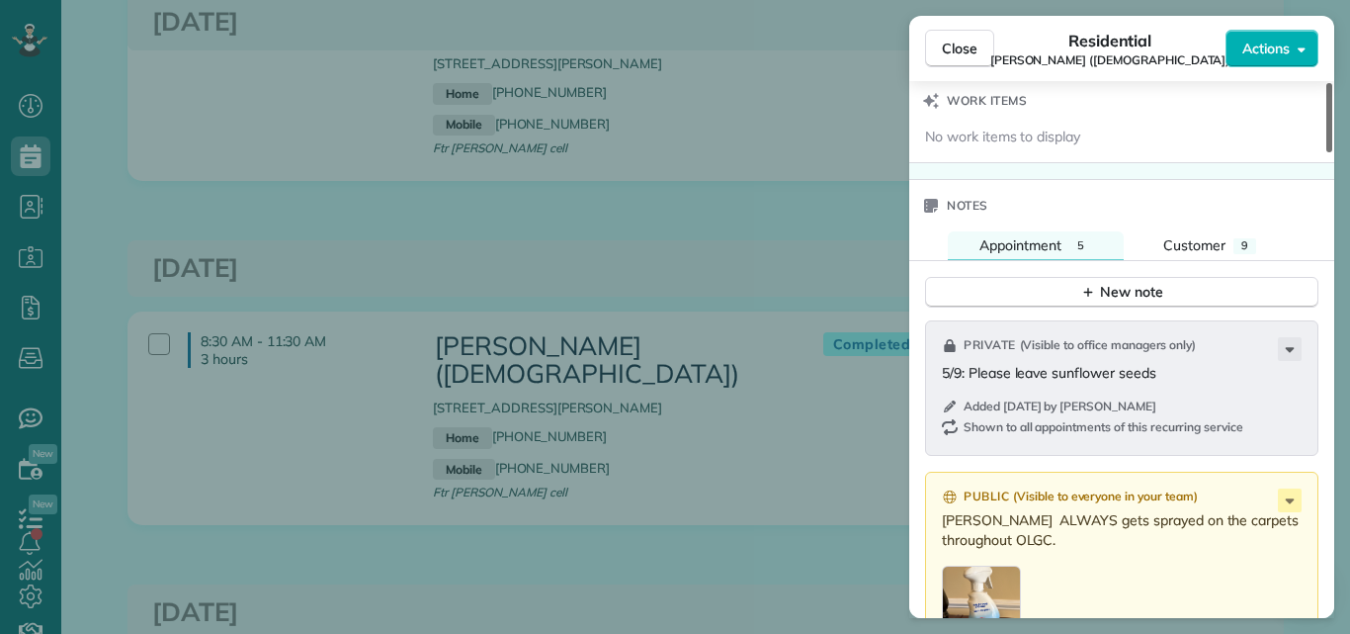
scroll to position [2299, 0]
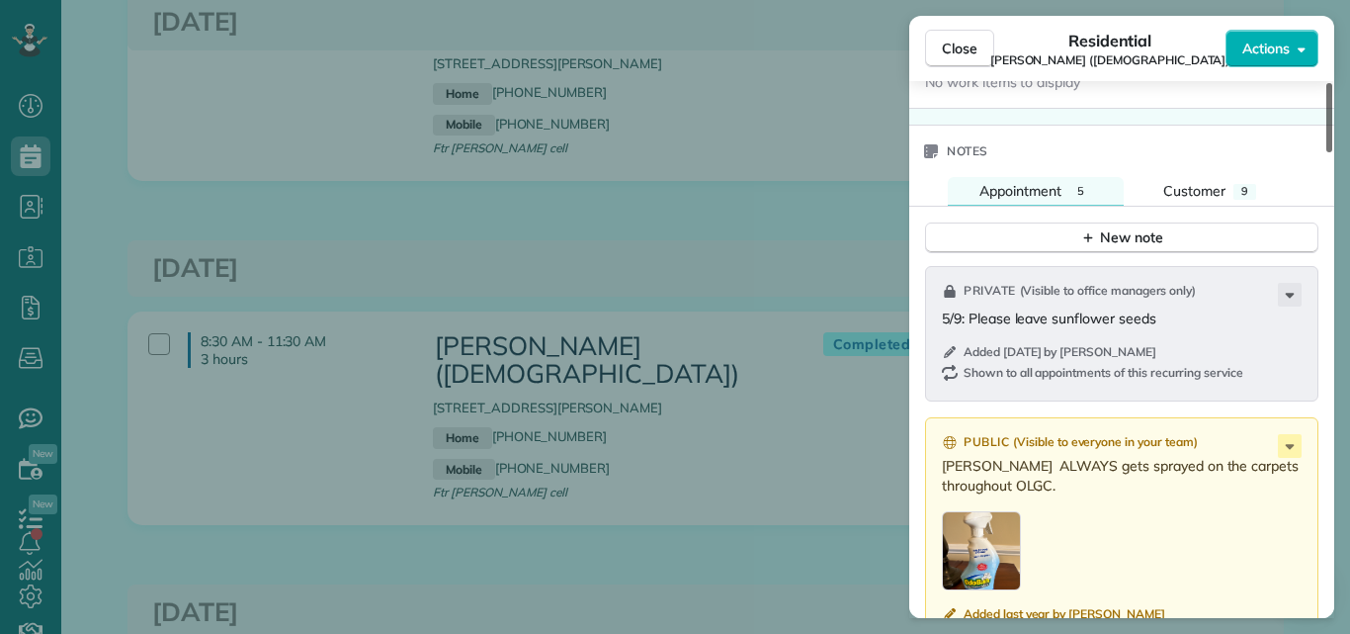
drag, startPoint x: 1331, startPoint y: 124, endPoint x: 1278, endPoint y: 420, distance: 301.2
click at [1327, 152] on div at bounding box center [1330, 117] width 6 height 69
click at [1014, 185] on span "Appointment" at bounding box center [1021, 191] width 82 height 18
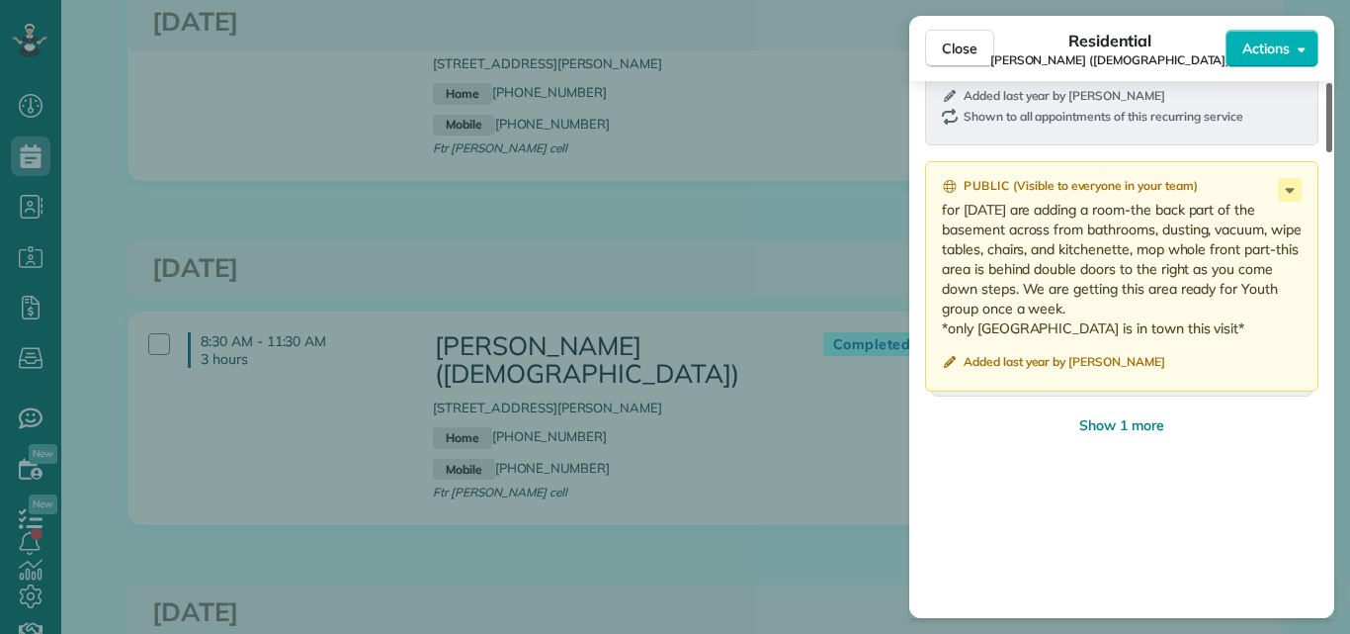
scroll to position [2981, 0]
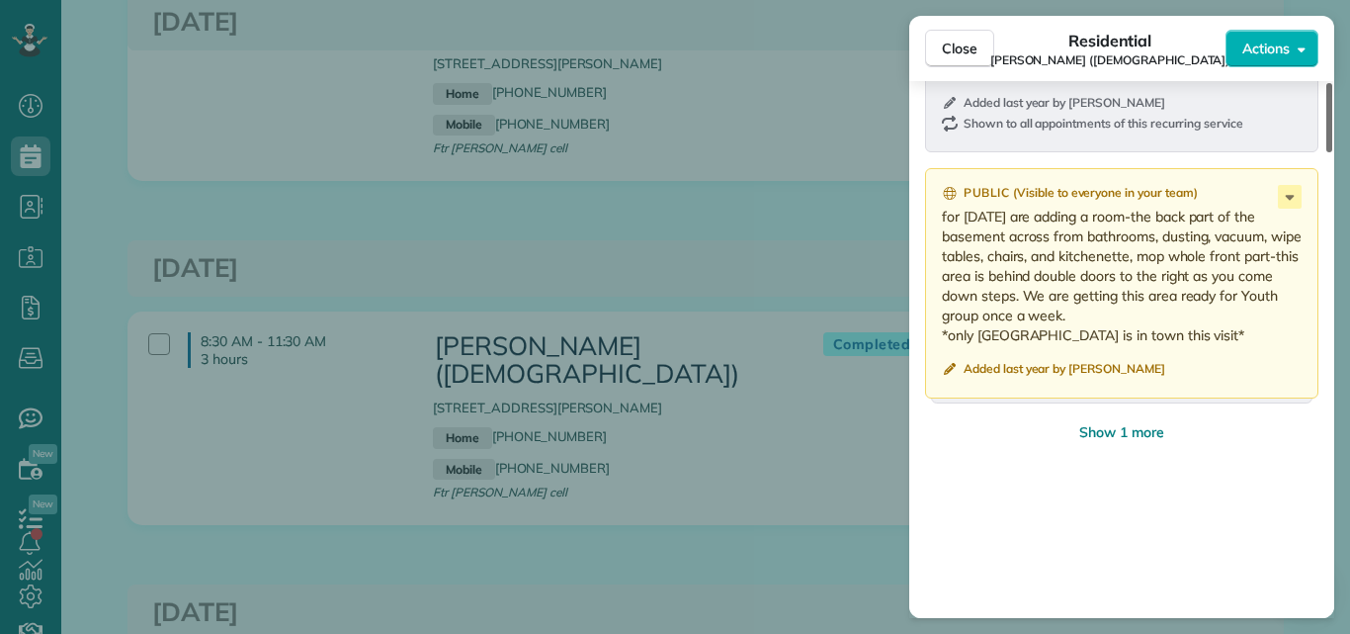
drag, startPoint x: 1331, startPoint y: 384, endPoint x: 1307, endPoint y: 472, distance: 91.1
click at [1327, 152] on div at bounding box center [1330, 117] width 6 height 69
click at [953, 44] on span "Close" at bounding box center [960, 49] width 36 height 20
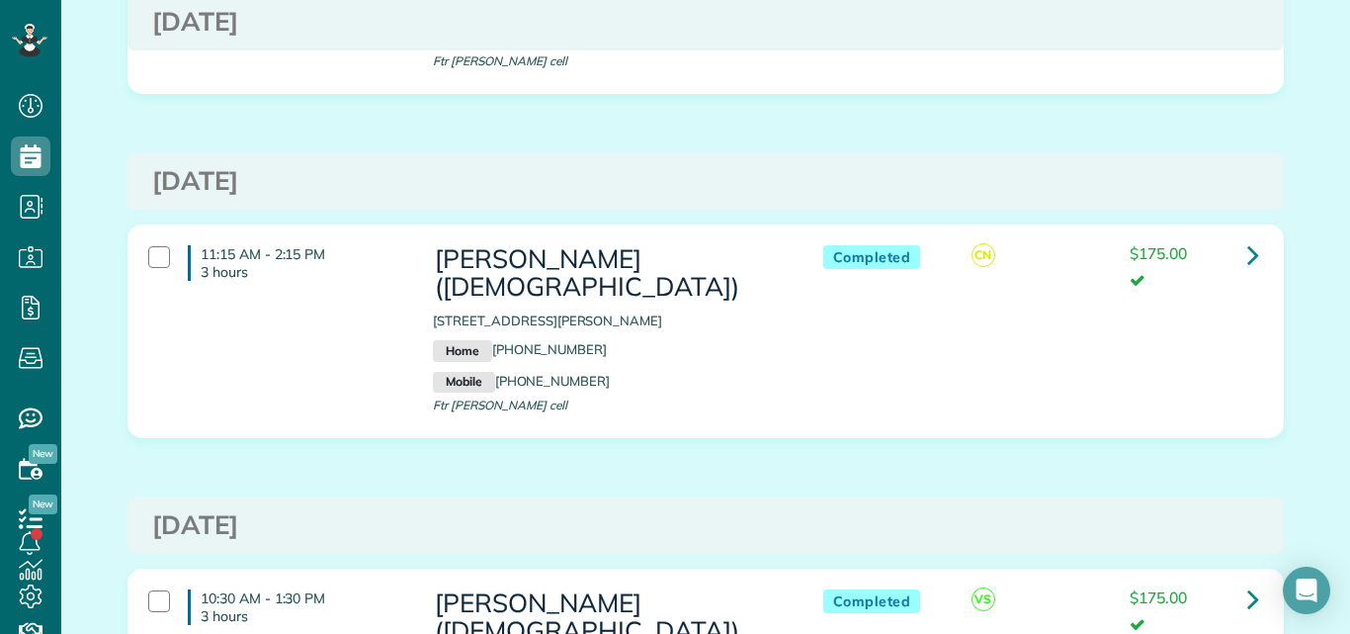
scroll to position [11089, 0]
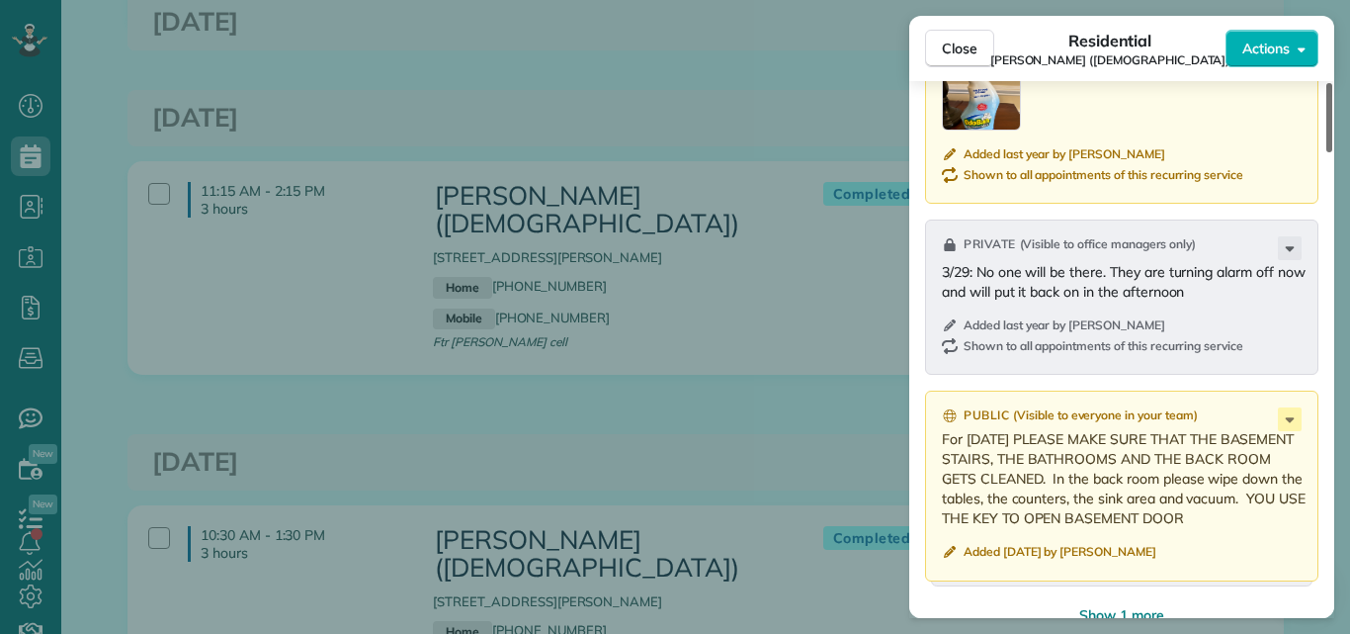
scroll to position [2747, 0]
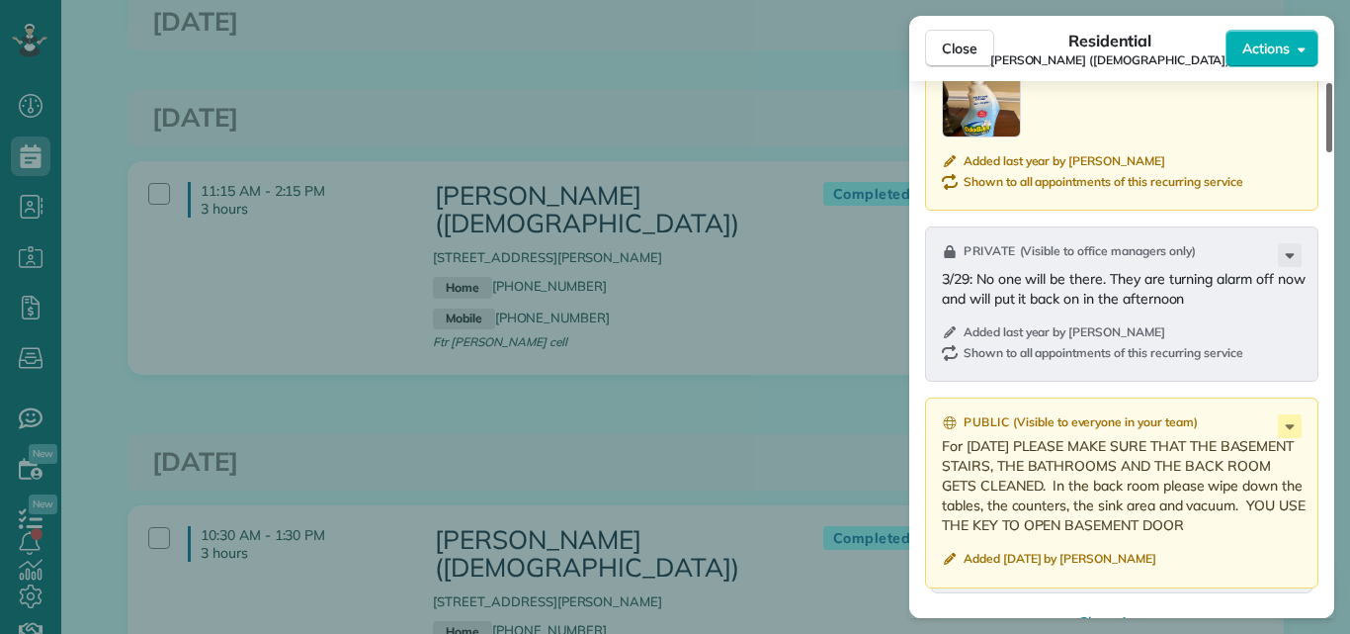
drag, startPoint x: 1330, startPoint y: 114, endPoint x: 1291, endPoint y: 471, distance: 359.0
click at [1327, 152] on div at bounding box center [1330, 117] width 6 height 69
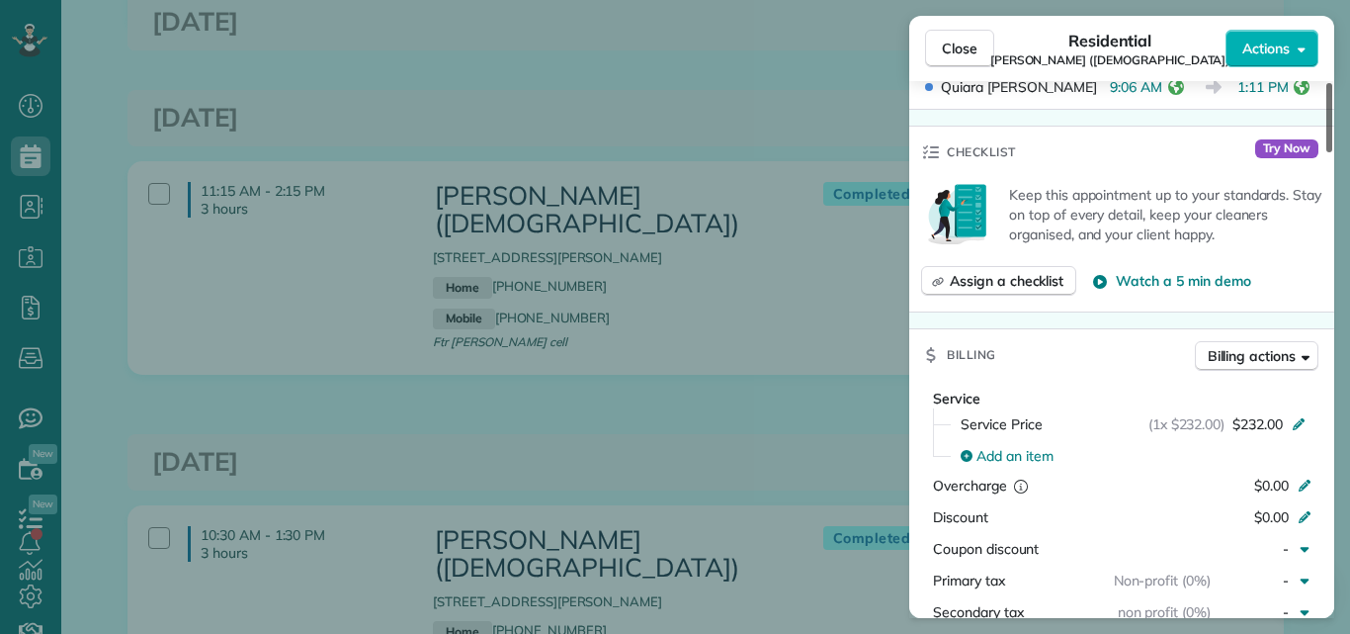
scroll to position [0, 0]
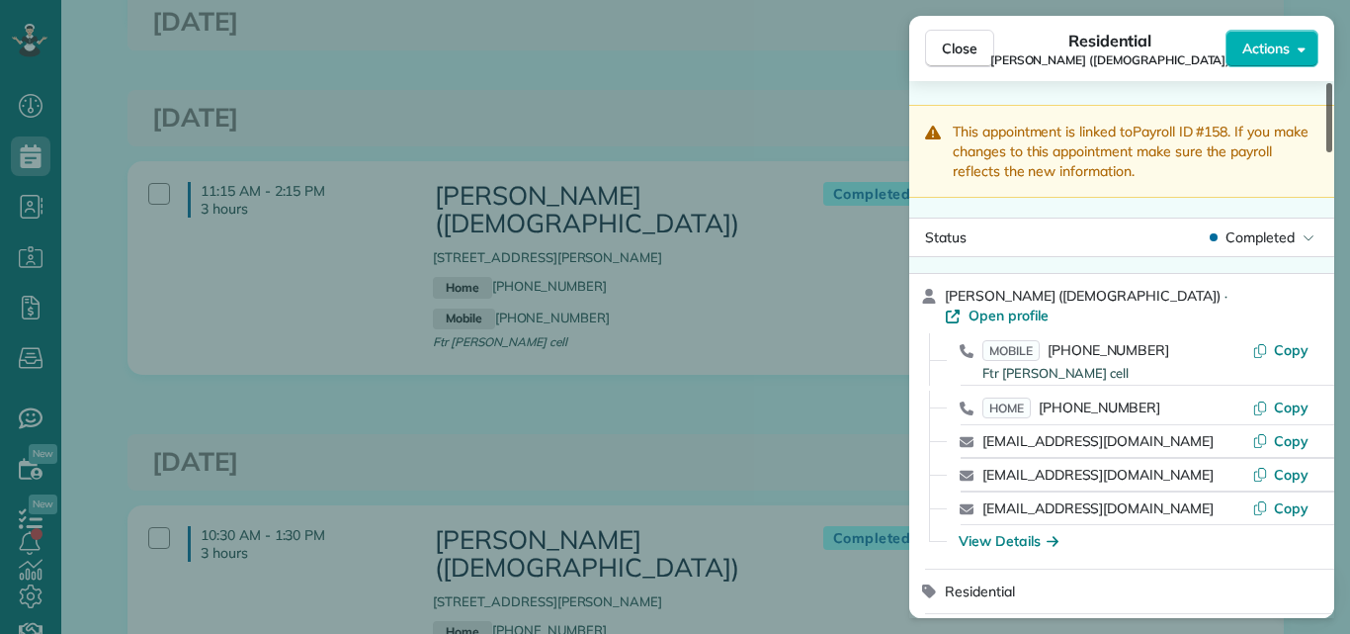
drag, startPoint x: 1330, startPoint y: 452, endPoint x: 1340, endPoint y: -29, distance: 480.6
click at [1333, 83] on div at bounding box center [1330, 117] width 6 height 69
drag, startPoint x: 1340, startPoint y: -29, endPoint x: 968, endPoint y: 47, distance: 379.4
click at [968, 47] on span "Close" at bounding box center [960, 49] width 36 height 20
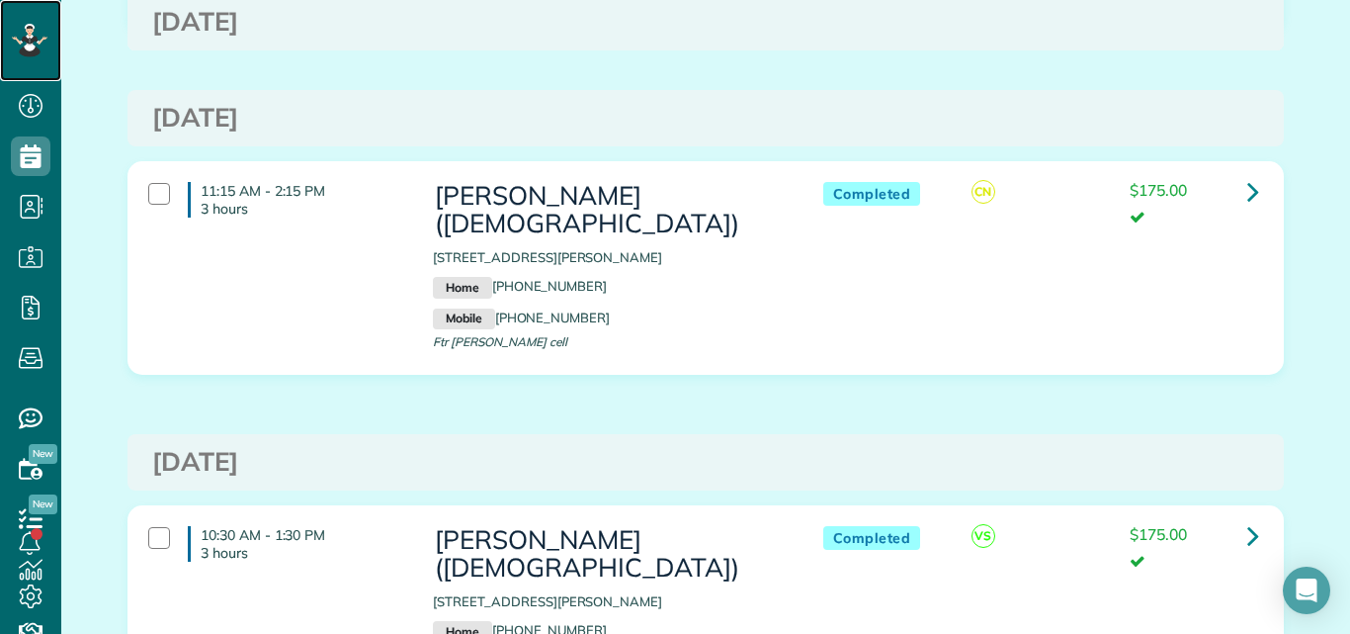
click at [24, 33] on icon at bounding box center [30, 41] width 36 height 34
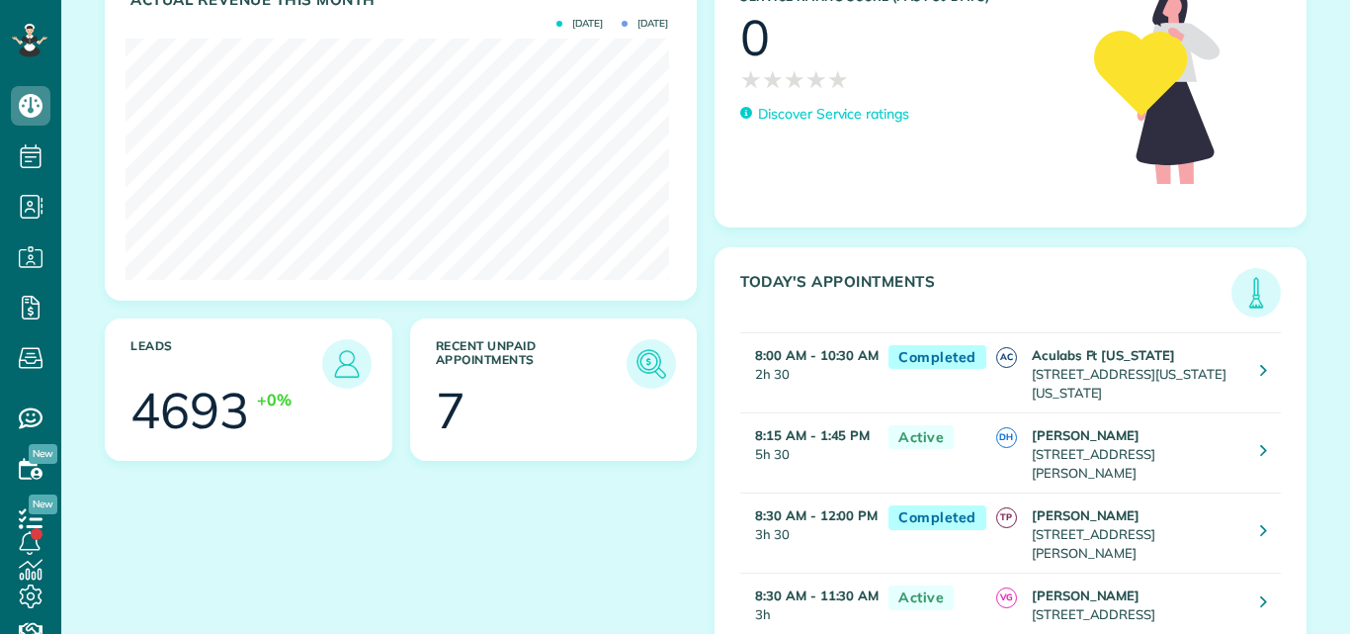
scroll to position [241, 543]
click at [639, 367] on img at bounding box center [651, 363] width 45 height 45
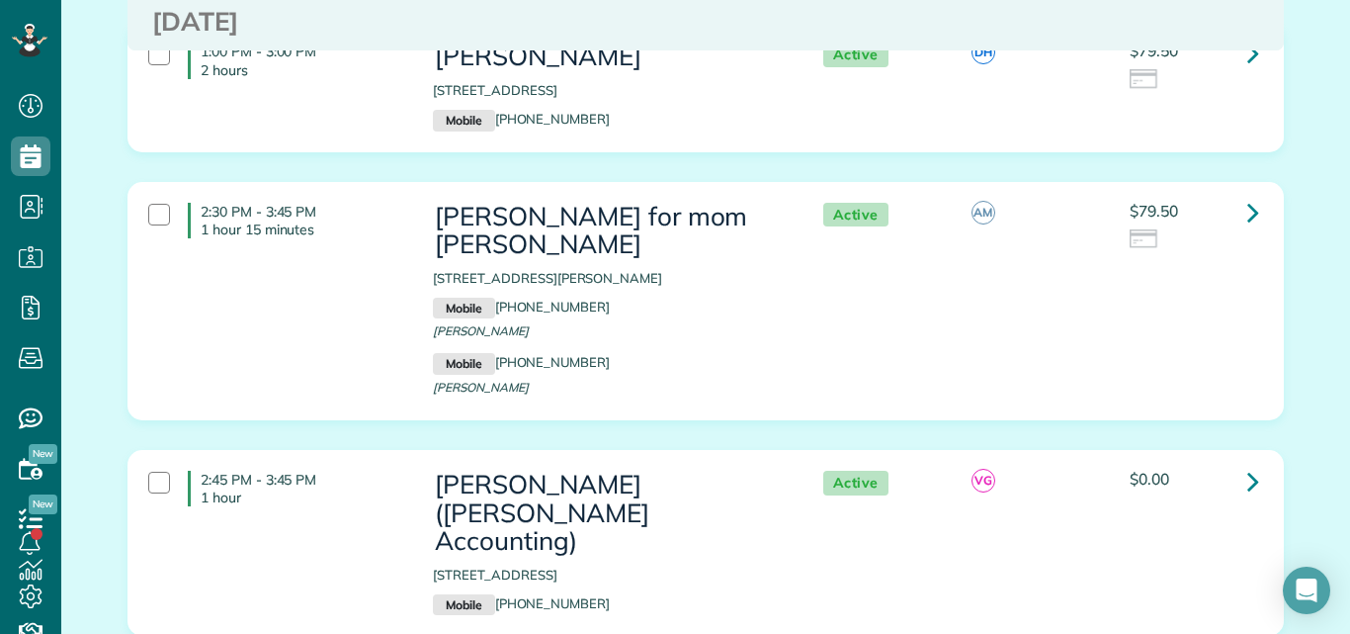
scroll to position [1164, 0]
